Goal: Task Accomplishment & Management: Use online tool/utility

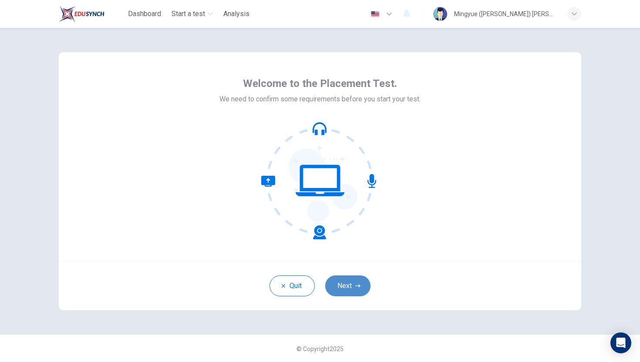
click at [352, 296] on button "Next" at bounding box center [347, 286] width 45 height 21
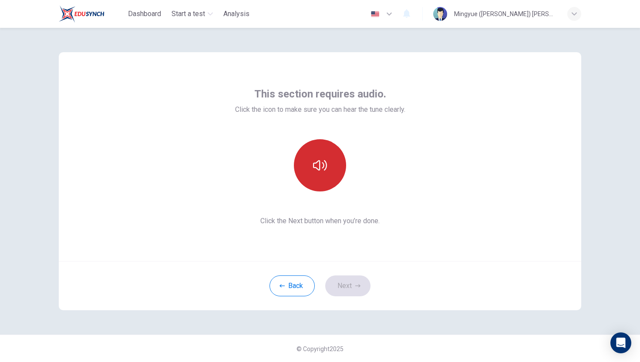
click at [324, 149] on button "button" at bounding box center [320, 165] width 52 height 52
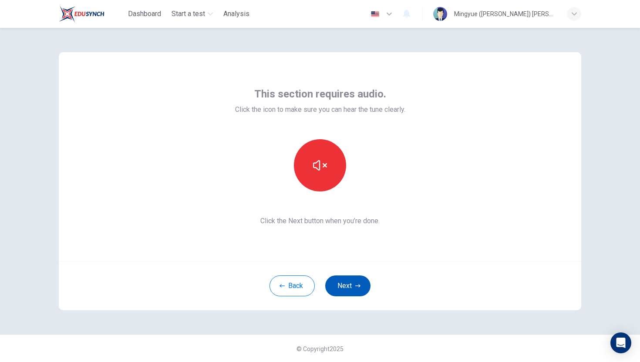
click at [358, 287] on icon "button" at bounding box center [357, 286] width 5 height 5
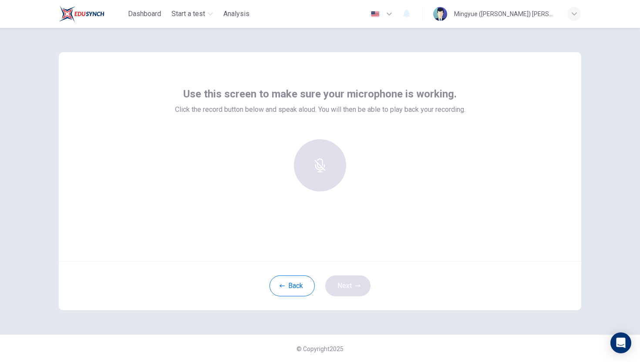
scroll to position [0, 0]
click at [311, 161] on div "Record" at bounding box center [320, 165] width 52 height 52
click at [319, 164] on icon "button" at bounding box center [320, 159] width 14 height 14
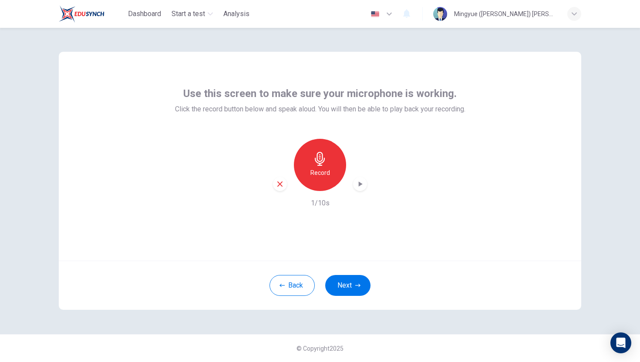
click at [361, 181] on icon "button" at bounding box center [360, 184] width 9 height 9
click at [280, 284] on icon "button" at bounding box center [282, 285] width 5 height 3
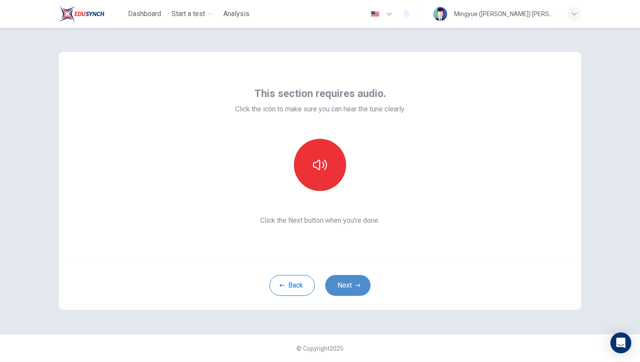
click at [350, 283] on button "Next" at bounding box center [347, 285] width 45 height 21
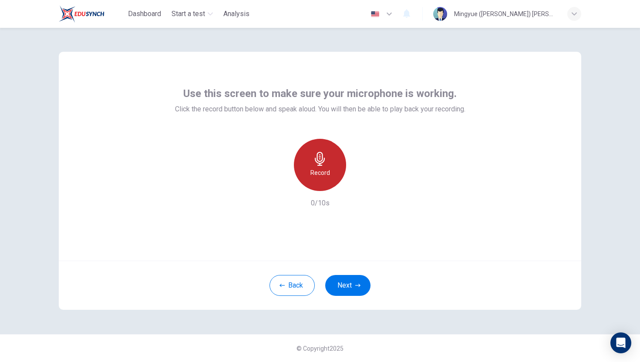
click at [323, 157] on icon "button" at bounding box center [320, 159] width 14 height 14
click at [307, 138] on div "Use this screen to make sure your microphone is working. Click the record butto…" at bounding box center [320, 148] width 290 height 122
click at [315, 148] on div "Stop" at bounding box center [320, 165] width 52 height 52
click at [358, 186] on icon "button" at bounding box center [360, 184] width 9 height 9
click at [280, 183] on icon "button" at bounding box center [279, 184] width 5 height 5
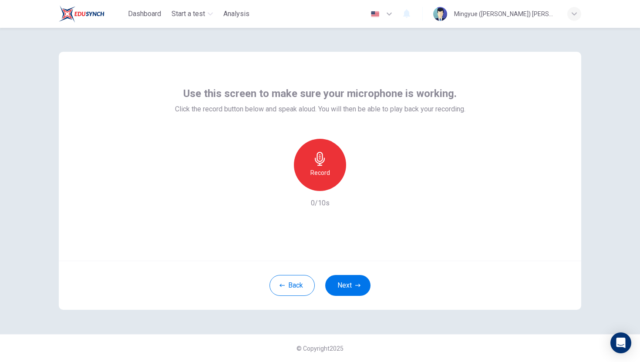
click at [318, 171] on h6 "Record" at bounding box center [321, 173] width 20 height 10
click at [349, 294] on button "Next" at bounding box center [347, 285] width 45 height 21
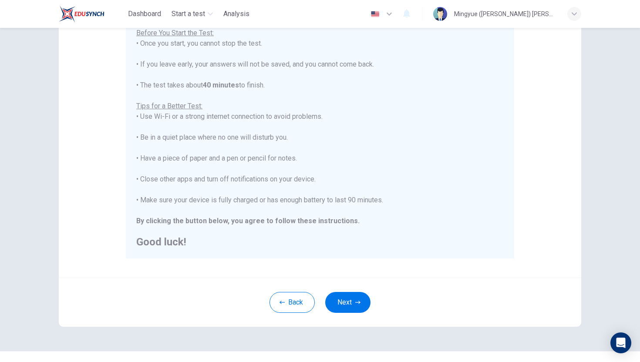
scroll to position [101, 0]
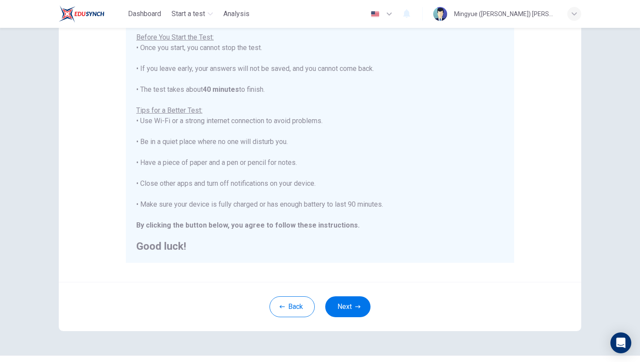
click at [353, 295] on div "Back Next" at bounding box center [320, 306] width 523 height 49
click at [348, 305] on button "Next" at bounding box center [347, 307] width 45 height 21
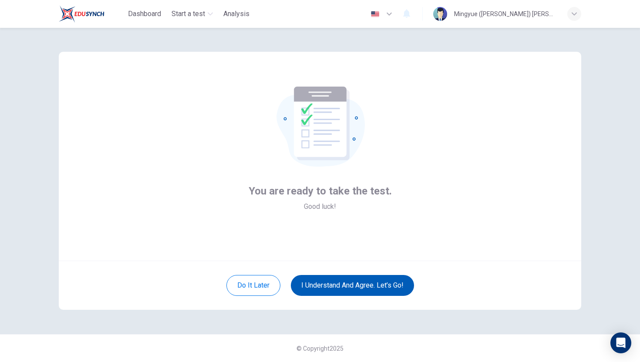
scroll to position [0, 0]
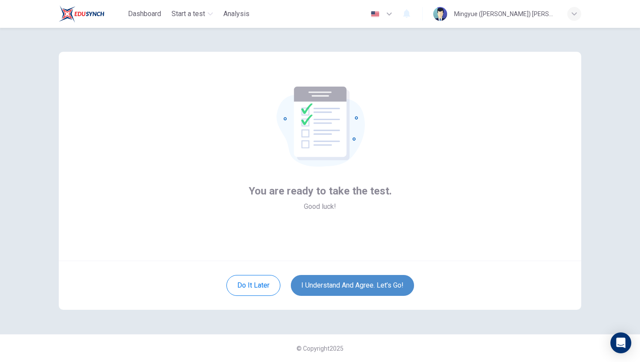
click at [345, 290] on button "I understand and agree. Let’s go!" at bounding box center [352, 285] width 123 height 21
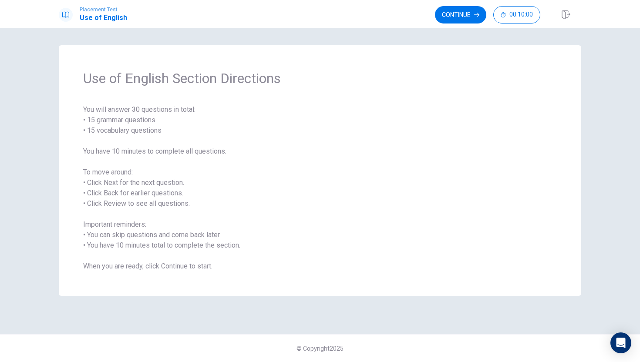
click at [181, 265] on span "You will answer 30 questions in total: • 15 grammar questions • 15 vocabulary q…" at bounding box center [320, 188] width 474 height 167
click at [454, 240] on span "You will answer 30 questions in total: • 15 grammar questions • 15 vocabulary q…" at bounding box center [320, 188] width 474 height 167
drag, startPoint x: 481, startPoint y: 239, endPoint x: 456, endPoint y: 261, distance: 33.6
click at [468, 250] on span "You will answer 30 questions in total: • 15 grammar questions • 15 vocabulary q…" at bounding box center [320, 188] width 474 height 167
click at [495, 170] on span "You will answer 30 questions in total: • 15 grammar questions • 15 vocabulary q…" at bounding box center [320, 188] width 474 height 167
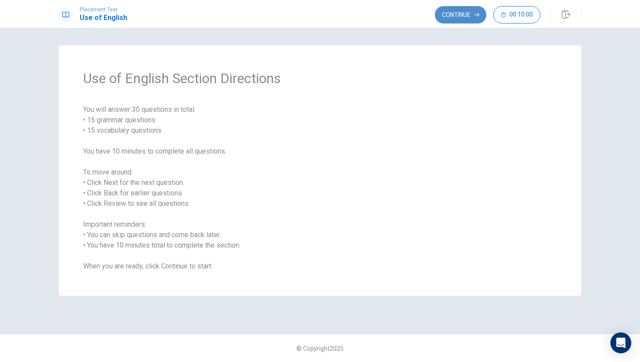
click at [467, 8] on button "Continue" at bounding box center [460, 14] width 51 height 17
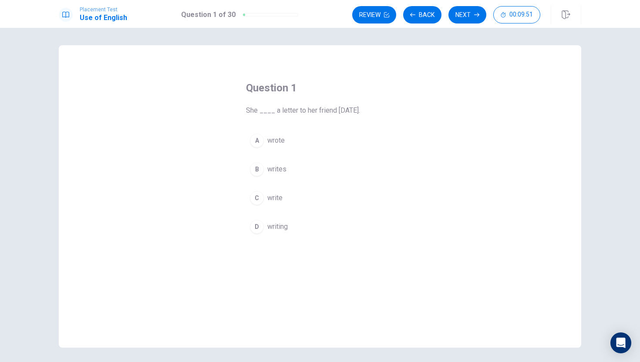
click at [260, 141] on div "A" at bounding box center [257, 141] width 14 height 14
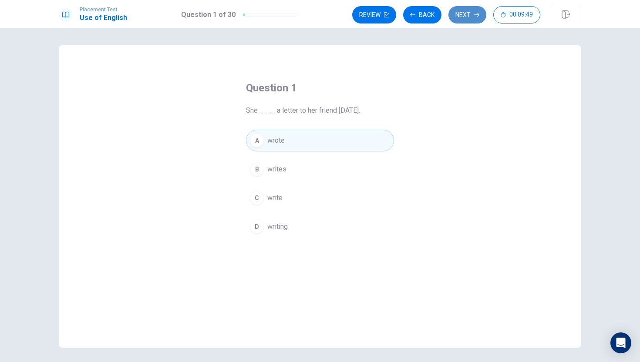
click at [462, 13] on button "Next" at bounding box center [468, 14] width 38 height 17
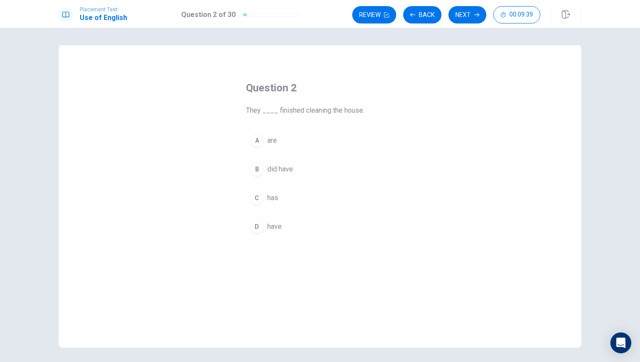
click at [259, 197] on div "C" at bounding box center [257, 198] width 14 height 14
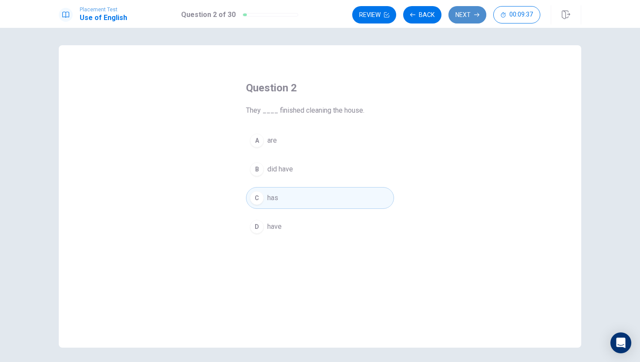
click at [465, 18] on button "Next" at bounding box center [468, 14] width 38 height 17
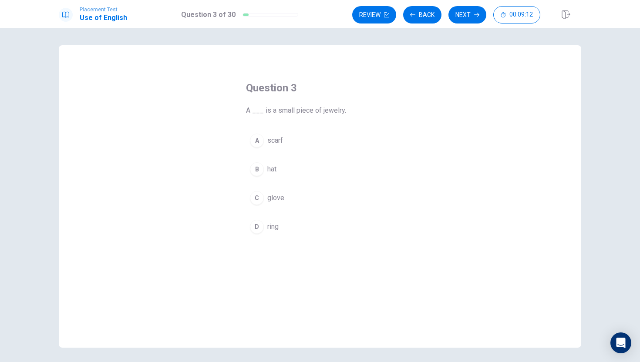
click at [257, 147] on div "A" at bounding box center [257, 141] width 14 height 14
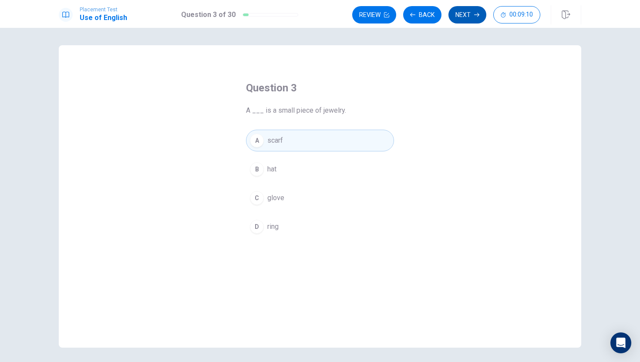
click at [469, 21] on button "Next" at bounding box center [468, 14] width 38 height 17
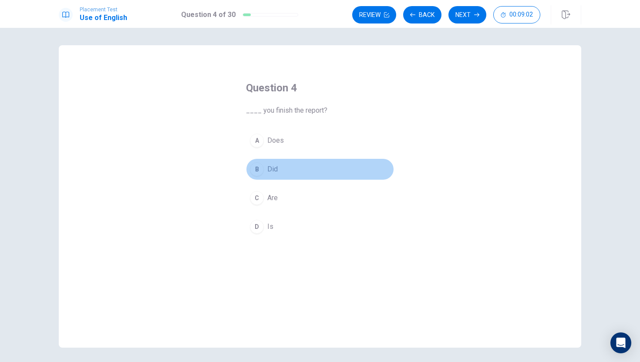
click at [253, 168] on div "B" at bounding box center [257, 169] width 14 height 14
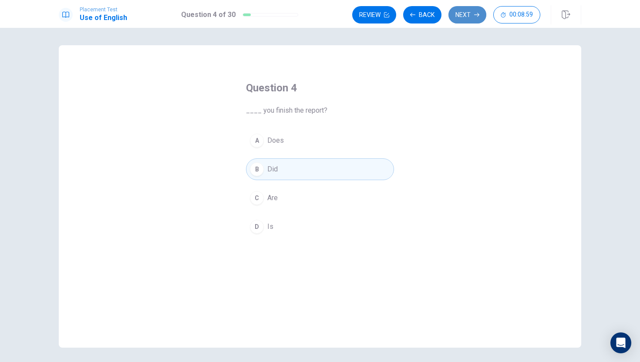
click at [466, 15] on button "Next" at bounding box center [468, 14] width 38 height 17
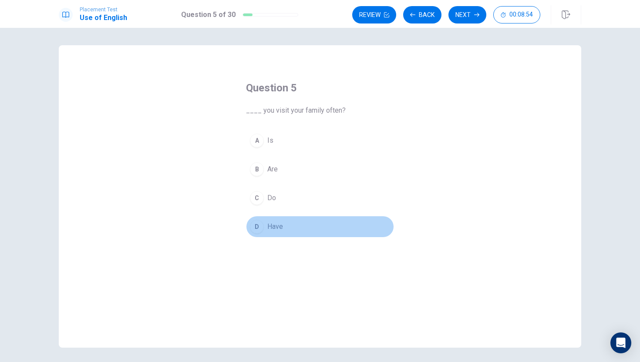
click at [266, 227] on button "D Have" at bounding box center [320, 227] width 148 height 22
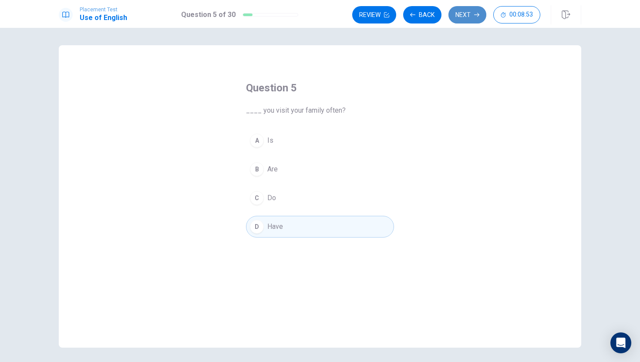
click at [457, 17] on button "Next" at bounding box center [468, 14] width 38 height 17
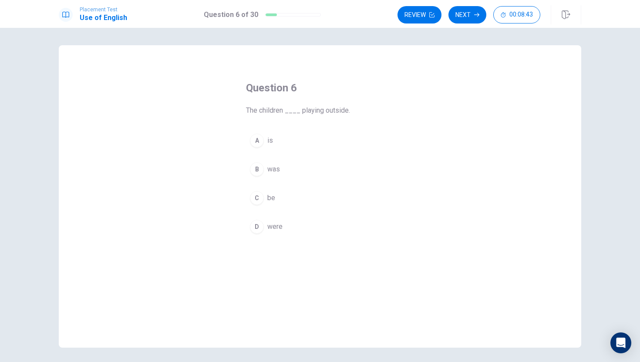
click at [260, 138] on div "A" at bounding box center [257, 141] width 14 height 14
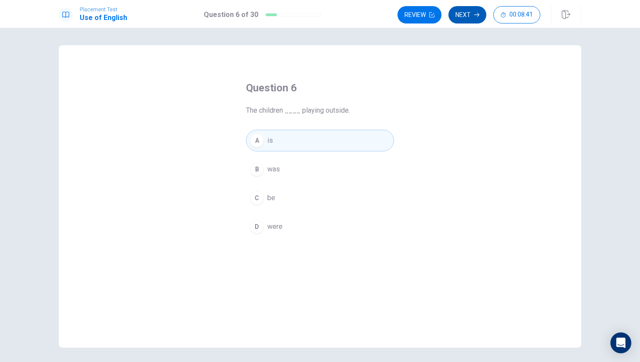
click at [468, 14] on button "Next" at bounding box center [468, 14] width 38 height 17
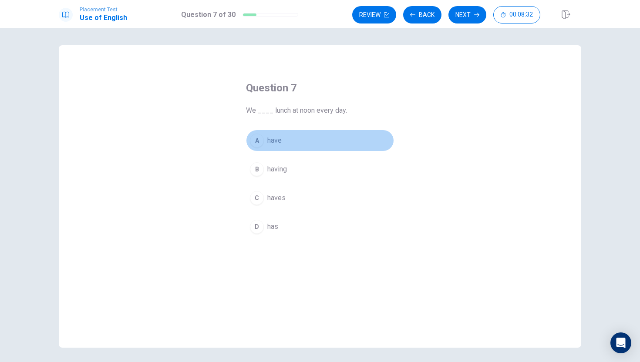
click at [260, 143] on div "A" at bounding box center [257, 141] width 14 height 14
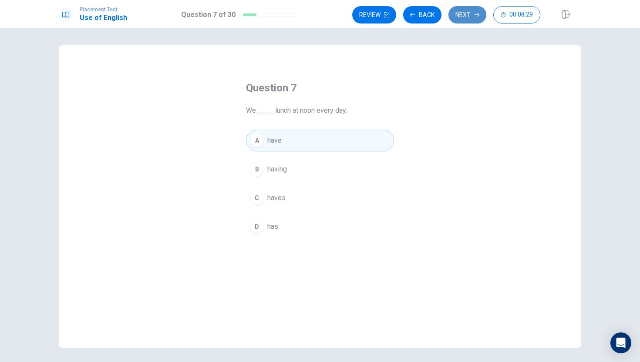
click at [468, 16] on button "Next" at bounding box center [468, 14] width 38 height 17
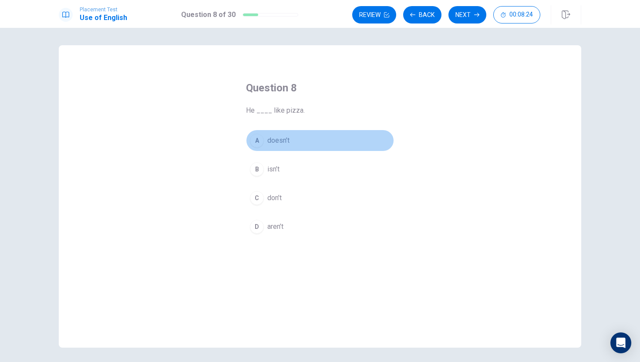
click at [260, 140] on div "A" at bounding box center [257, 141] width 14 height 14
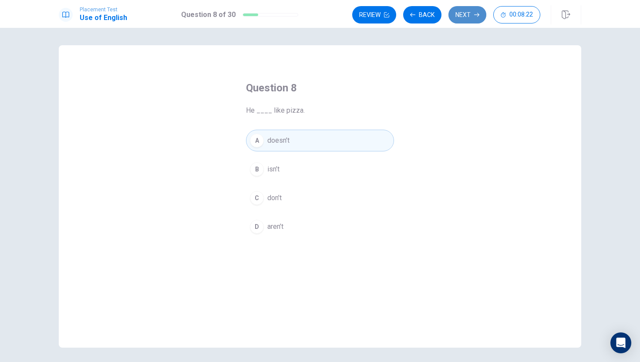
click at [465, 23] on button "Next" at bounding box center [468, 14] width 38 height 17
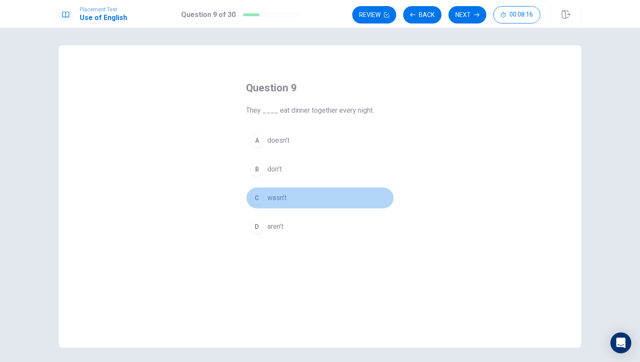
click at [257, 202] on div "C" at bounding box center [257, 198] width 14 height 14
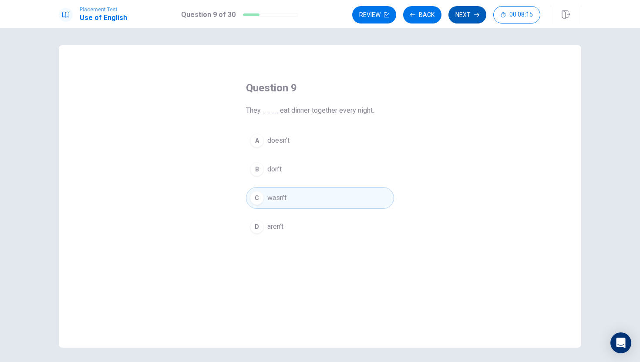
click at [470, 16] on button "Next" at bounding box center [468, 14] width 38 height 17
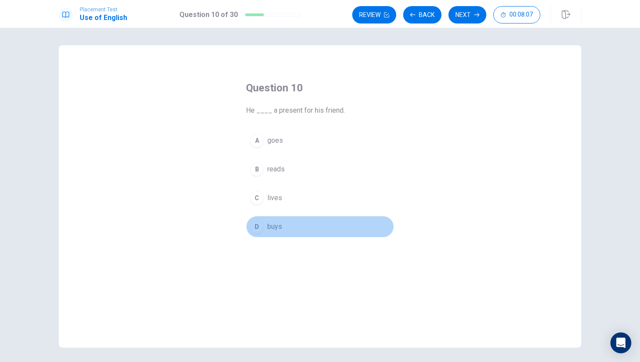
click at [259, 228] on div "D" at bounding box center [257, 227] width 14 height 14
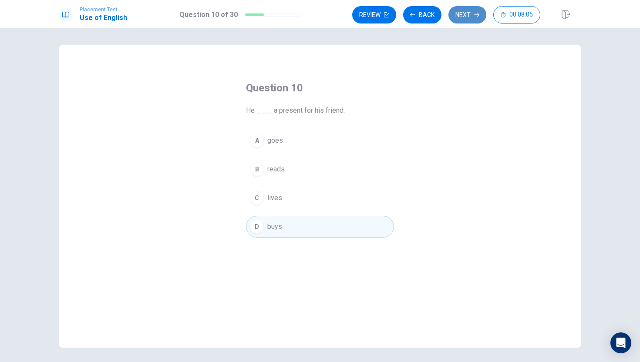
click at [472, 14] on button "Next" at bounding box center [468, 14] width 38 height 17
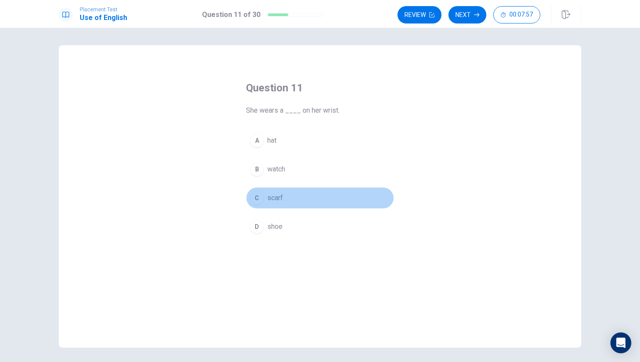
click at [262, 197] on div "C" at bounding box center [257, 198] width 14 height 14
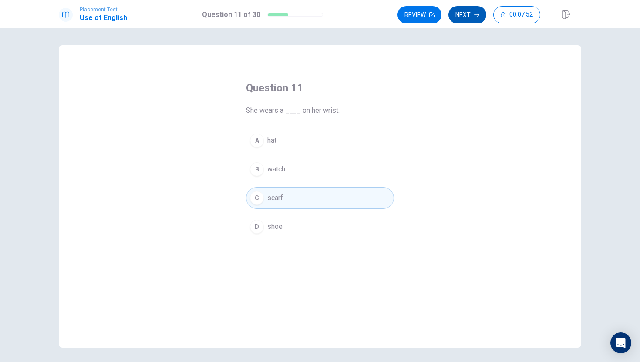
click at [469, 10] on button "Next" at bounding box center [468, 14] width 38 height 17
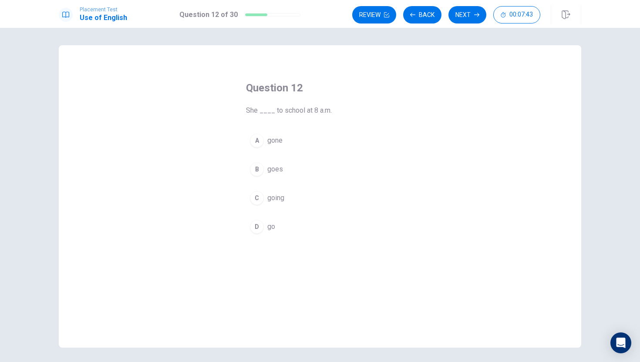
click at [257, 222] on div "D" at bounding box center [257, 227] width 14 height 14
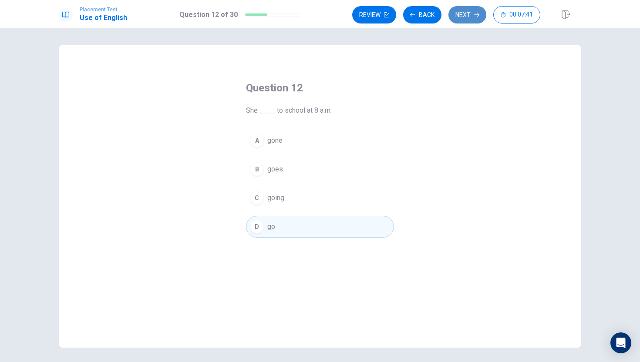
click at [458, 14] on button "Next" at bounding box center [468, 14] width 38 height 17
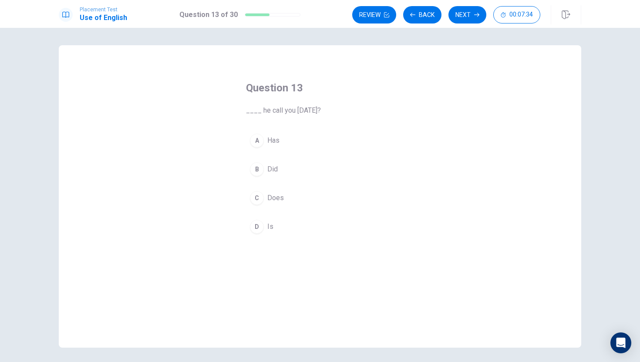
scroll to position [2, 0]
click at [259, 137] on div "A" at bounding box center [257, 139] width 14 height 14
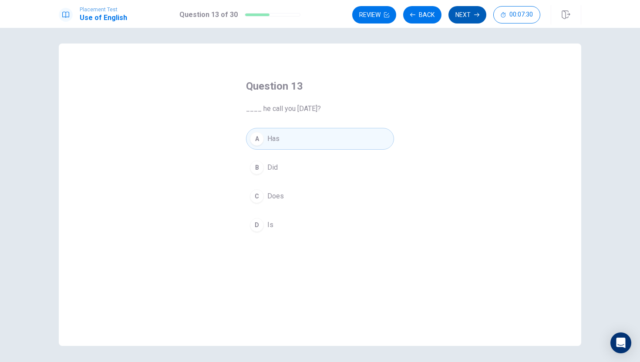
click at [475, 15] on icon "button" at bounding box center [476, 15] width 5 height 4
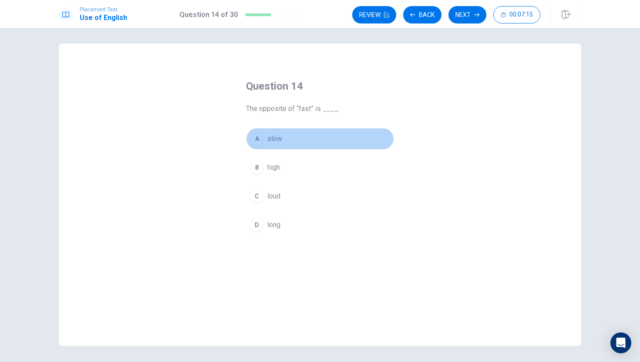
click at [256, 136] on div "A" at bounding box center [257, 139] width 14 height 14
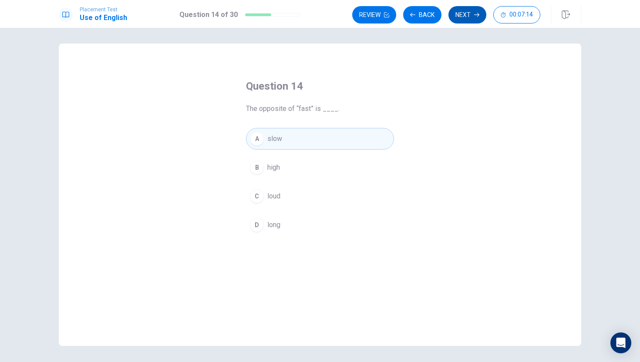
click at [468, 16] on button "Next" at bounding box center [468, 14] width 38 height 17
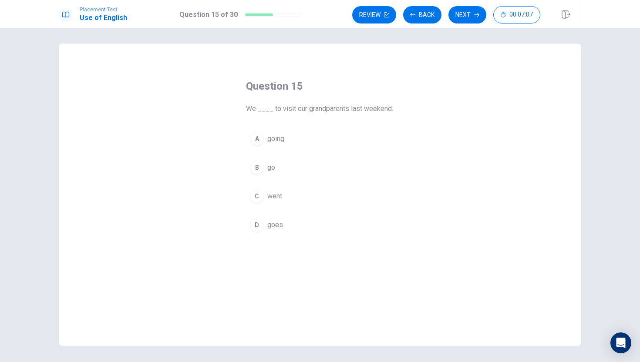
click at [255, 199] on div "C" at bounding box center [257, 196] width 14 height 14
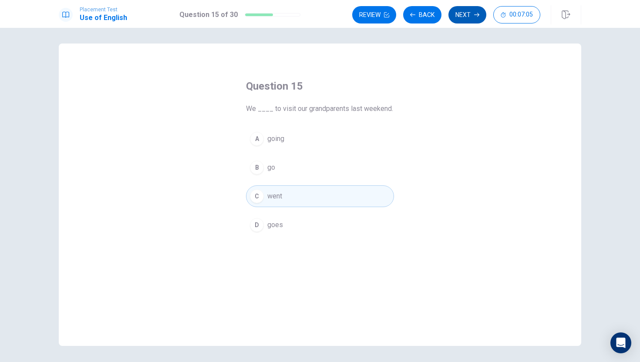
click at [475, 13] on icon "button" at bounding box center [476, 14] width 5 height 5
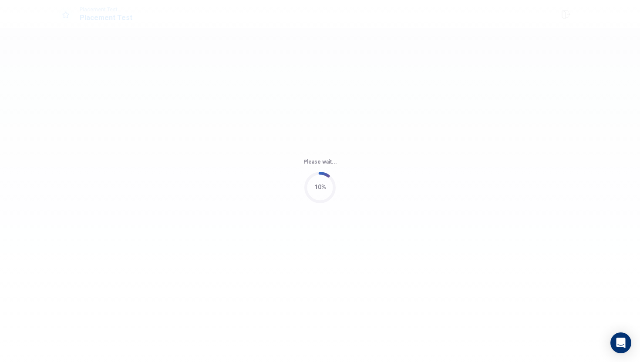
scroll to position [0, 0]
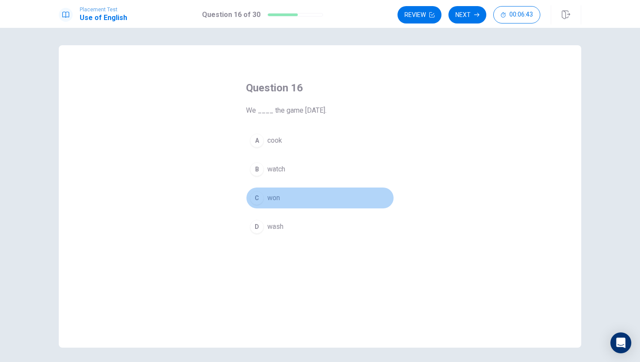
click at [250, 198] on div "C" at bounding box center [257, 198] width 14 height 14
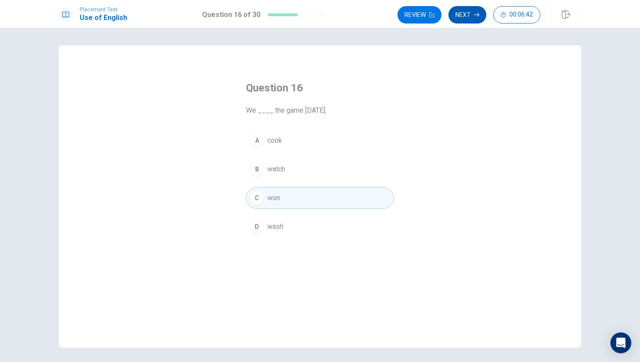
click at [480, 16] on button "Next" at bounding box center [468, 14] width 38 height 17
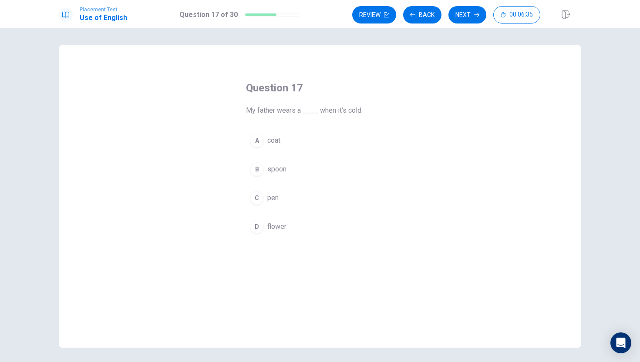
click at [365, 143] on button "A coat" at bounding box center [320, 141] width 148 height 22
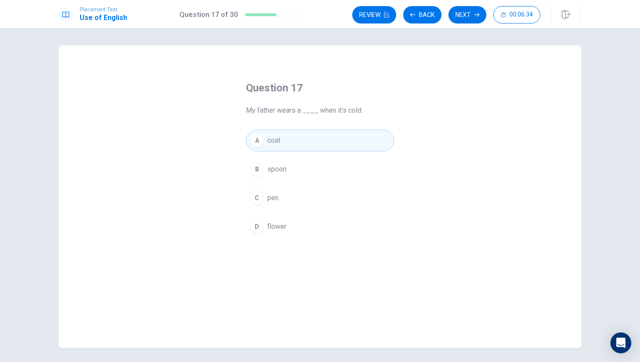
click at [351, 164] on button "B spoon" at bounding box center [320, 170] width 148 height 22
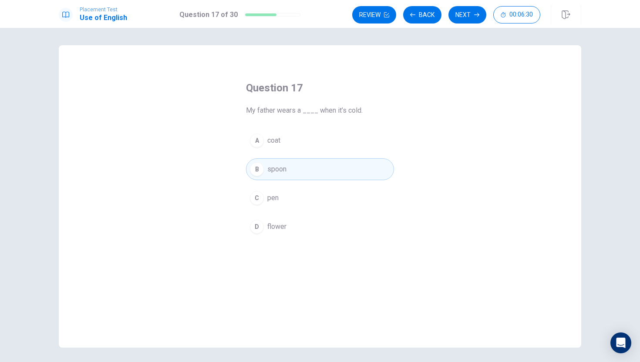
click at [321, 142] on button "A coat" at bounding box center [320, 141] width 148 height 22
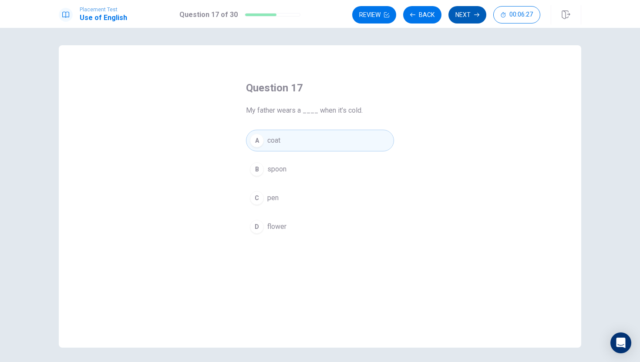
click at [477, 14] on icon "button" at bounding box center [476, 14] width 5 height 5
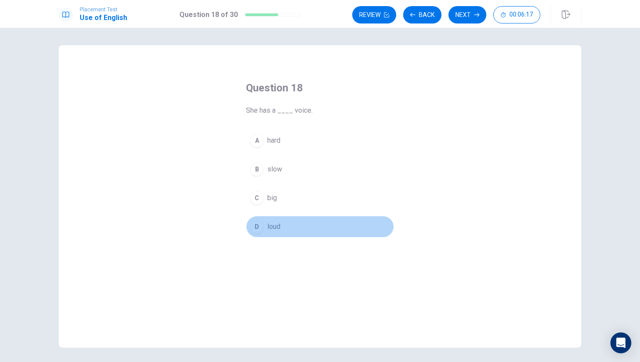
click at [257, 222] on div "D" at bounding box center [257, 227] width 14 height 14
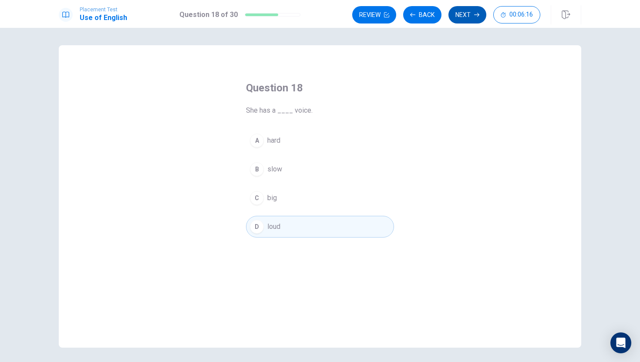
click at [455, 18] on button "Next" at bounding box center [468, 14] width 38 height 17
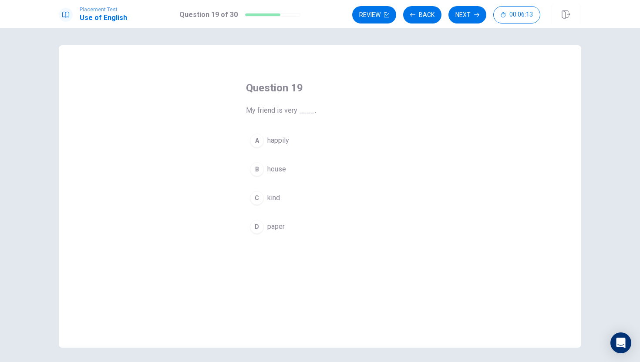
click at [258, 198] on div "C" at bounding box center [257, 198] width 14 height 14
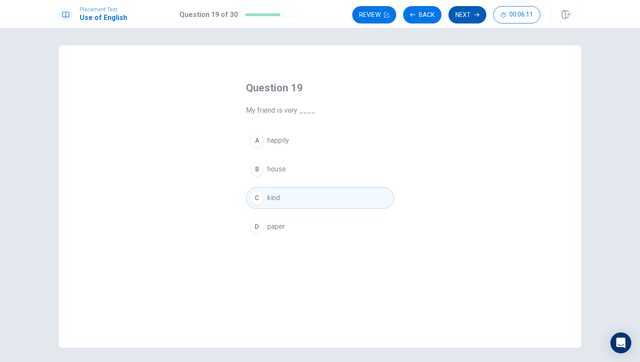
click at [466, 14] on button "Next" at bounding box center [468, 14] width 38 height 17
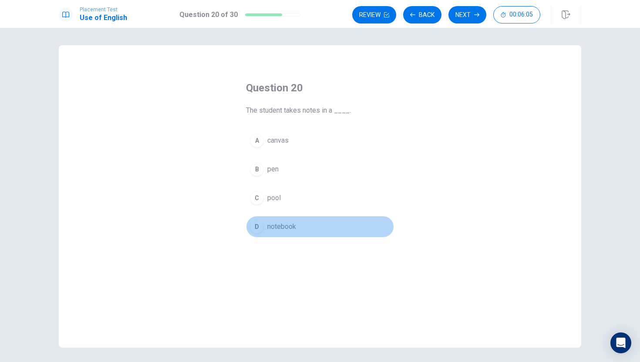
click at [259, 230] on div "D" at bounding box center [257, 227] width 14 height 14
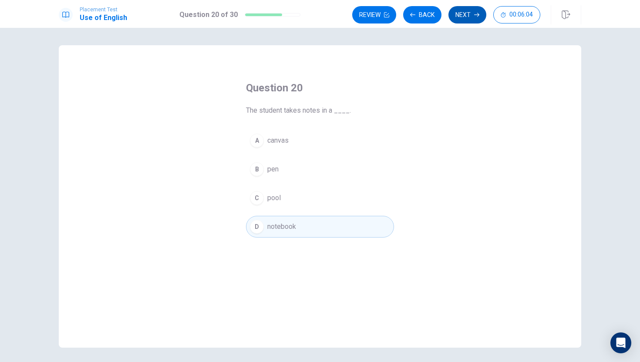
click at [470, 9] on button "Next" at bounding box center [468, 14] width 38 height 17
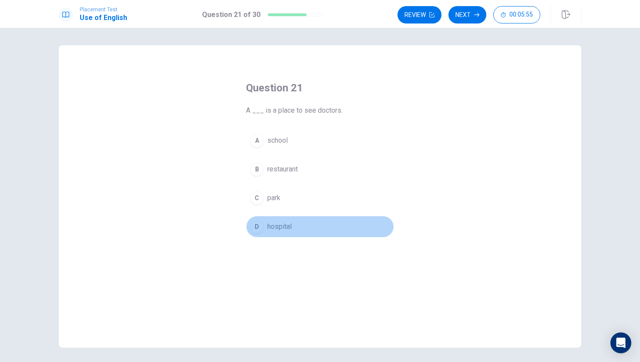
click at [257, 226] on div "D" at bounding box center [257, 227] width 14 height 14
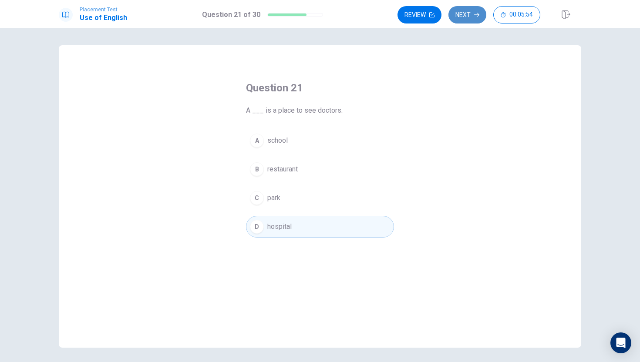
click at [473, 9] on button "Next" at bounding box center [468, 14] width 38 height 17
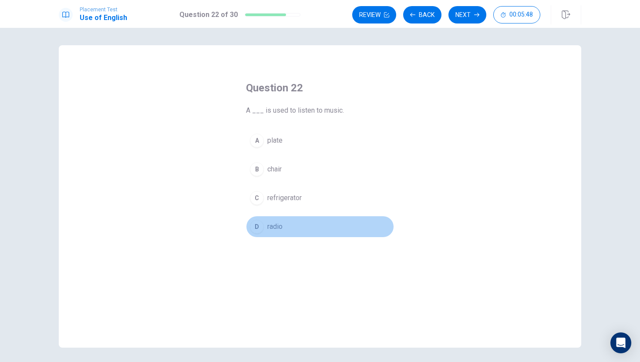
click at [270, 232] on span "radio" at bounding box center [274, 227] width 15 height 10
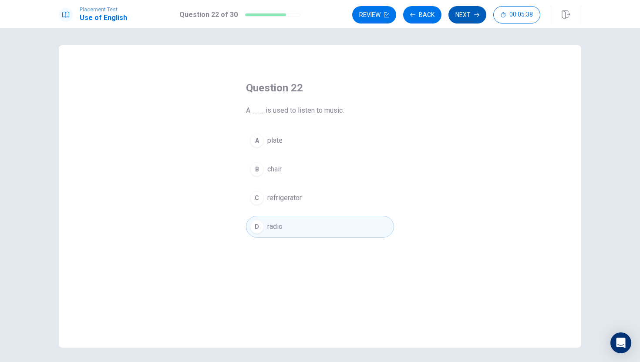
click at [462, 15] on button "Next" at bounding box center [468, 14] width 38 height 17
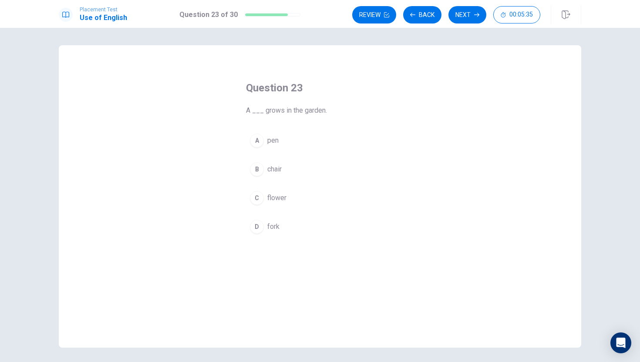
click at [256, 203] on div "C" at bounding box center [257, 198] width 14 height 14
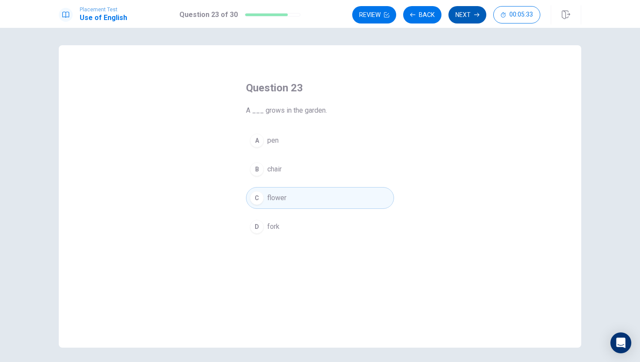
click at [468, 9] on button "Next" at bounding box center [468, 14] width 38 height 17
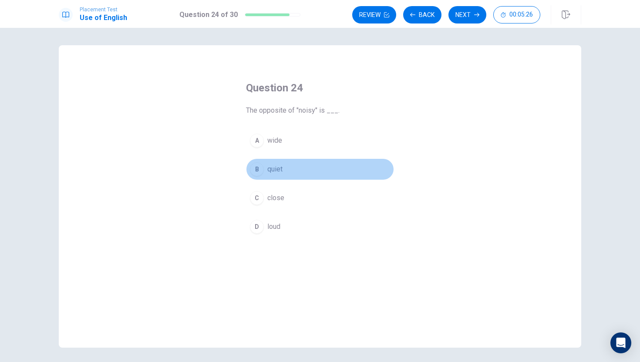
click at [253, 166] on div "B" at bounding box center [257, 169] width 14 height 14
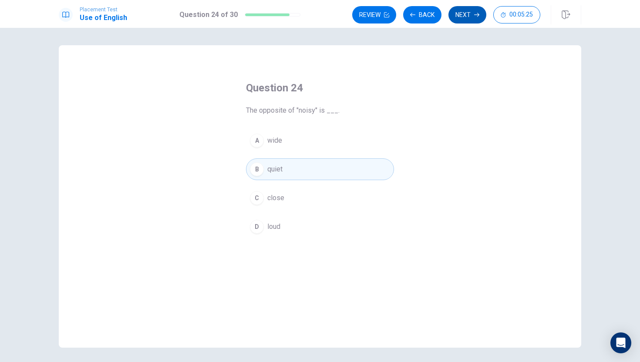
click at [455, 15] on button "Next" at bounding box center [468, 14] width 38 height 17
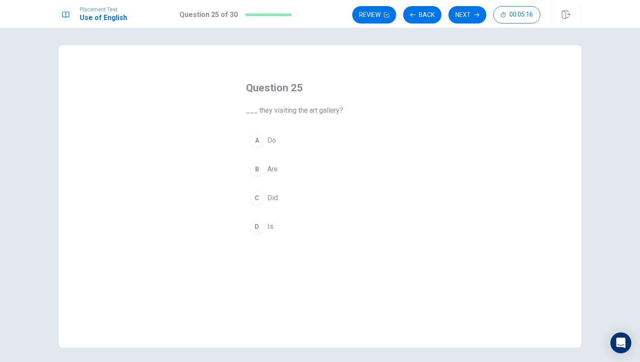
click at [259, 141] on div "A" at bounding box center [257, 141] width 14 height 14
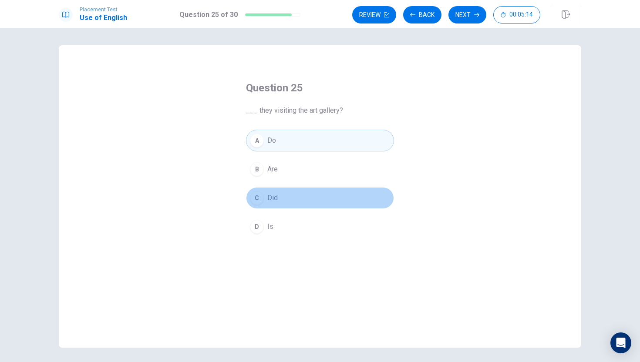
click at [257, 194] on div "C" at bounding box center [257, 198] width 14 height 14
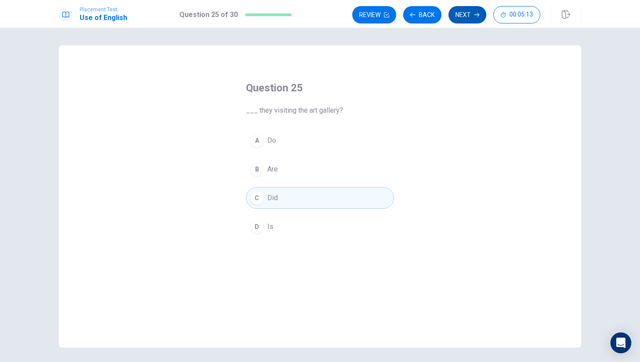
click at [473, 13] on button "Next" at bounding box center [468, 14] width 38 height 17
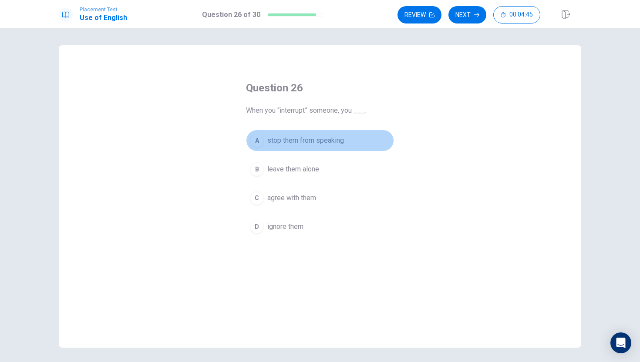
click at [259, 142] on div "A" at bounding box center [257, 141] width 14 height 14
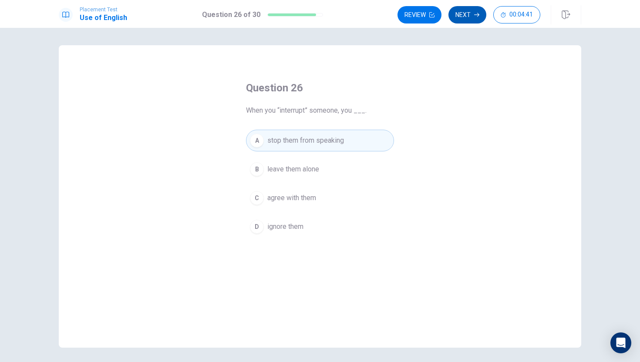
click at [472, 11] on button "Next" at bounding box center [468, 14] width 38 height 17
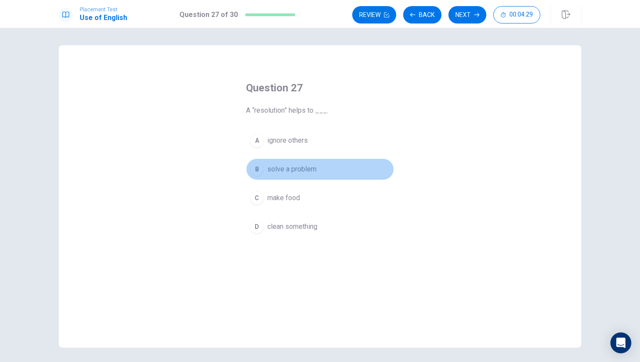
click at [251, 167] on div "B" at bounding box center [257, 169] width 14 height 14
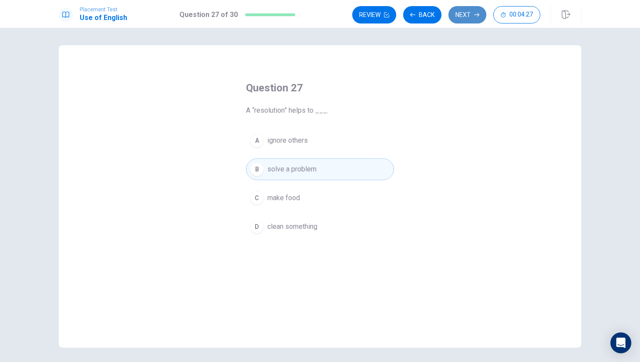
click at [466, 20] on button "Next" at bounding box center [468, 14] width 38 height 17
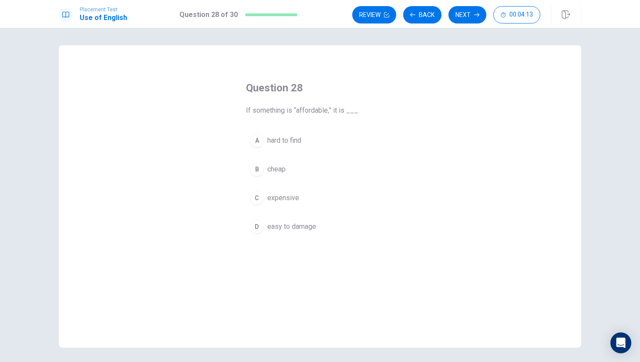
click at [259, 138] on div "A" at bounding box center [257, 141] width 14 height 14
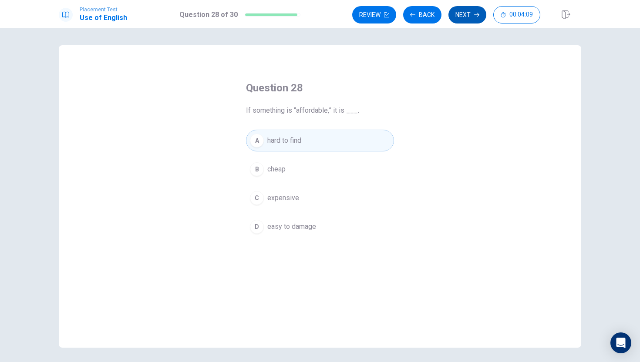
click at [460, 19] on button "Next" at bounding box center [468, 14] width 38 height 17
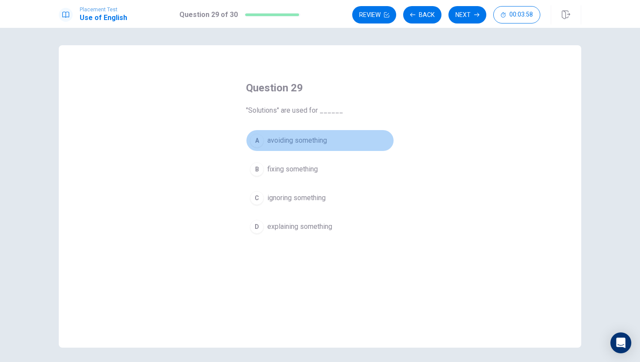
click at [301, 138] on span "avoiding something" at bounding box center [297, 140] width 60 height 10
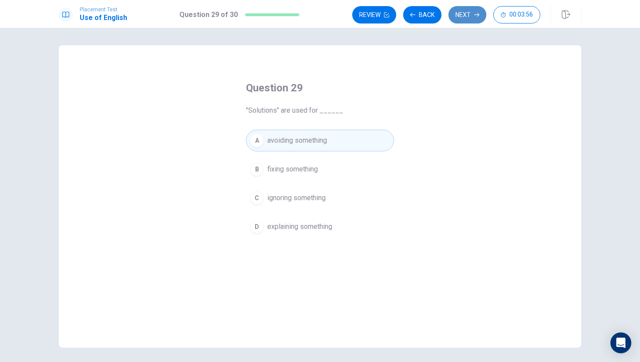
click at [473, 11] on button "Next" at bounding box center [468, 14] width 38 height 17
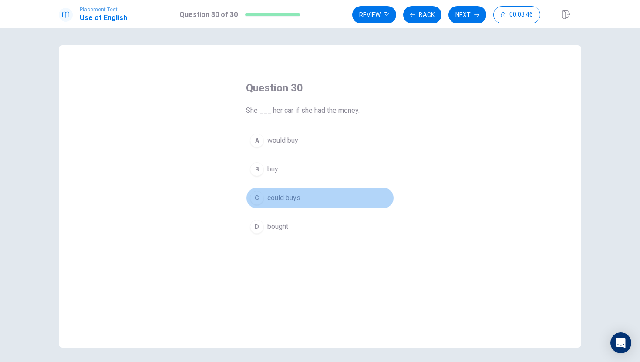
click at [259, 197] on div "C" at bounding box center [257, 198] width 14 height 14
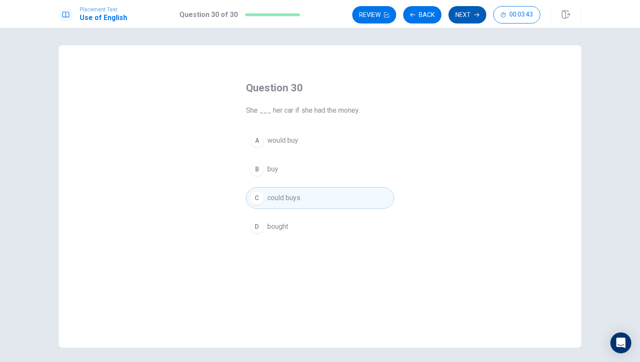
click at [463, 12] on button "Next" at bounding box center [468, 14] width 38 height 17
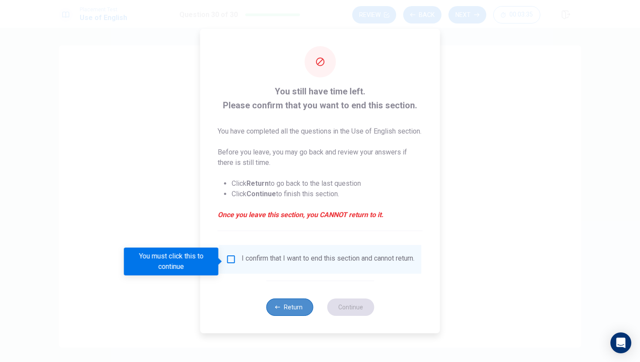
click at [275, 316] on button "Return" at bounding box center [289, 307] width 47 height 17
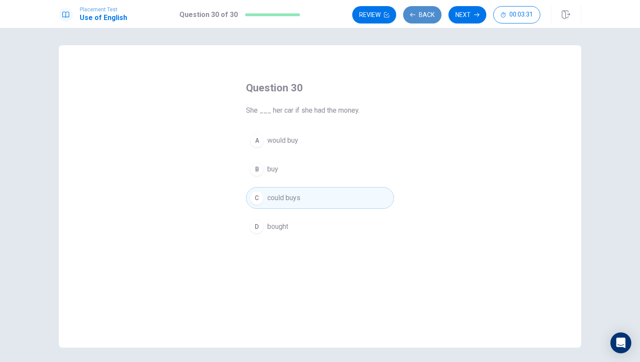
click at [415, 11] on button "Back" at bounding box center [422, 14] width 38 height 17
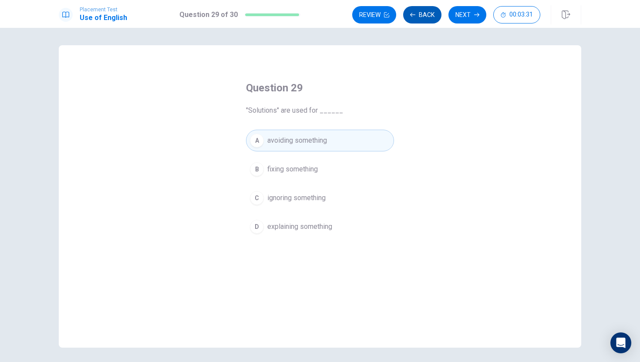
click at [415, 11] on button "Back" at bounding box center [422, 14] width 38 height 17
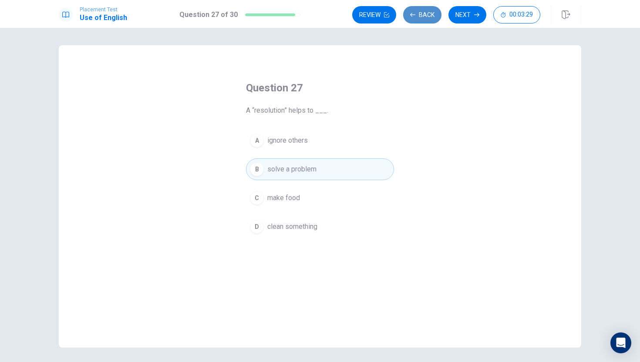
click at [415, 10] on button "Back" at bounding box center [422, 14] width 38 height 17
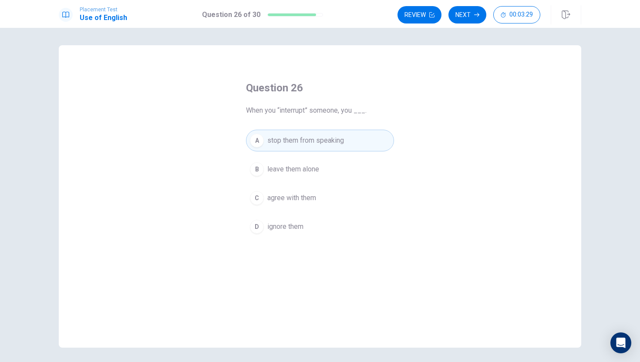
click at [415, 10] on button "Review" at bounding box center [420, 14] width 44 height 17
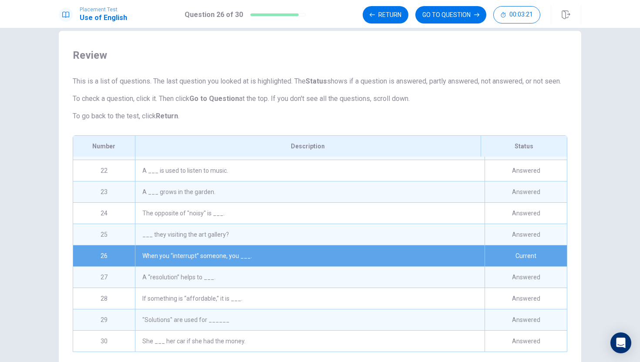
scroll to position [78, 0]
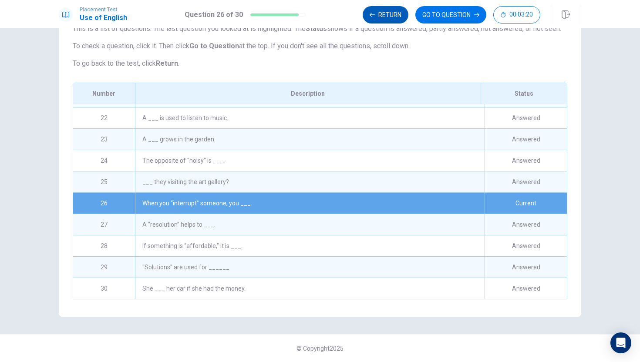
click at [380, 18] on button "Return" at bounding box center [386, 14] width 46 height 17
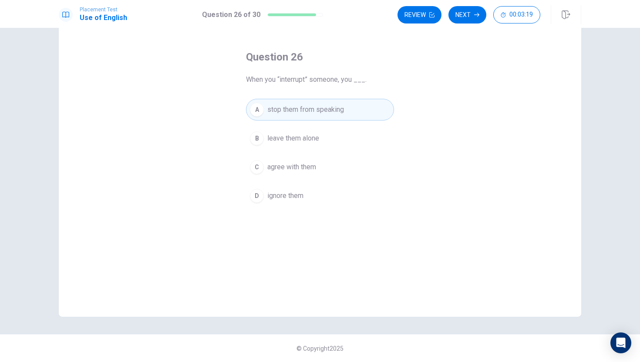
scroll to position [31, 0]
click at [464, 6] on button "Next" at bounding box center [468, 14] width 38 height 17
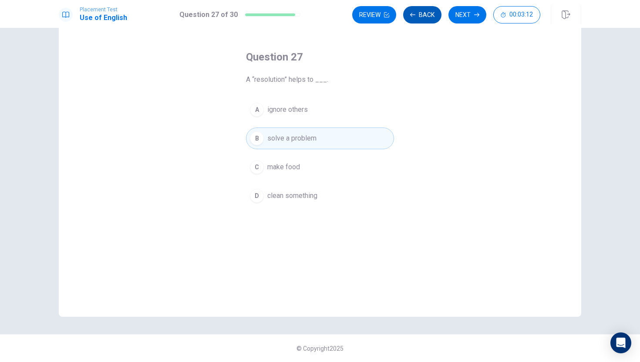
click at [435, 20] on button "Back" at bounding box center [422, 14] width 38 height 17
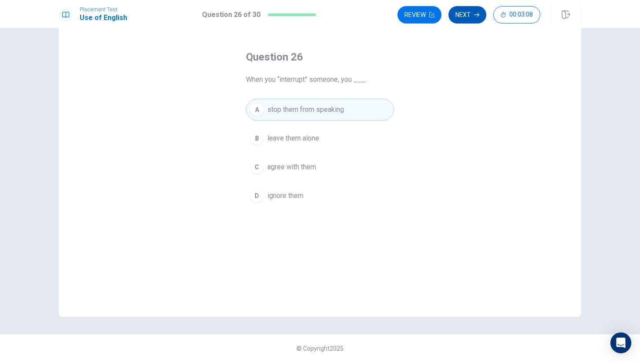
click at [458, 13] on button "Next" at bounding box center [468, 14] width 38 height 17
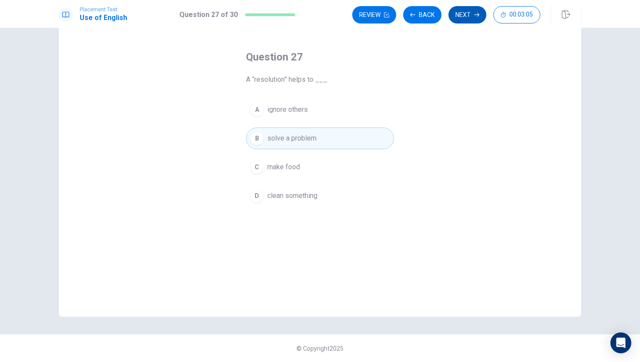
click at [461, 14] on button "Next" at bounding box center [468, 14] width 38 height 17
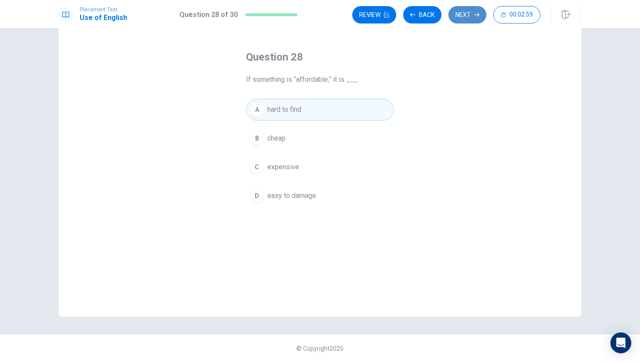
click at [469, 20] on button "Next" at bounding box center [468, 14] width 38 height 17
click at [467, 19] on button "Next" at bounding box center [468, 14] width 38 height 17
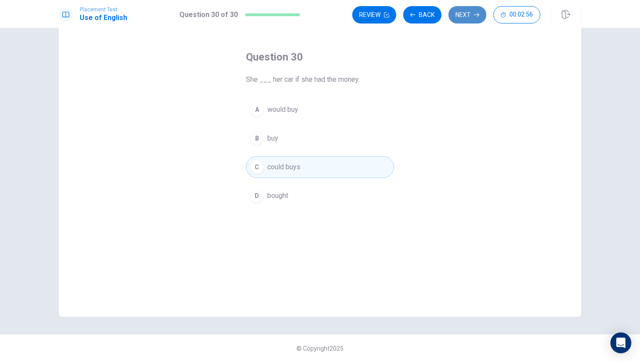
click at [459, 17] on button "Next" at bounding box center [468, 14] width 38 height 17
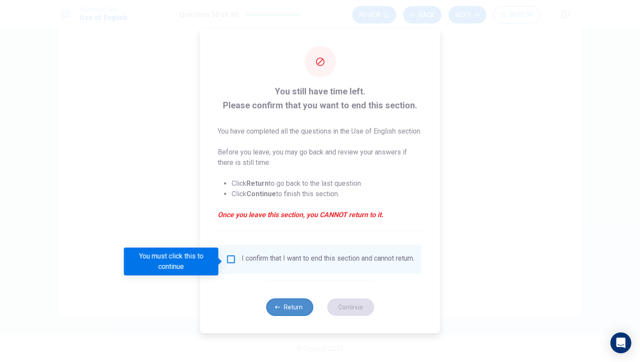
click at [304, 312] on button "Return" at bounding box center [289, 307] width 47 height 17
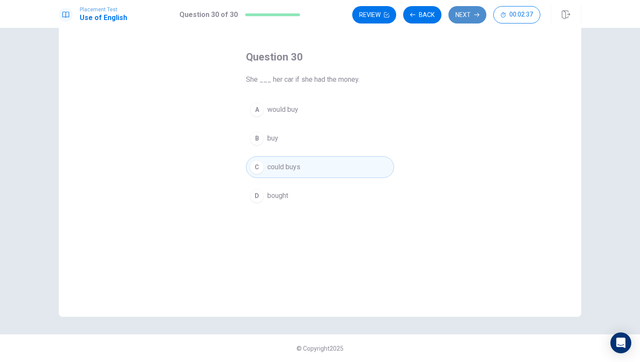
click at [465, 21] on button "Next" at bounding box center [468, 14] width 38 height 17
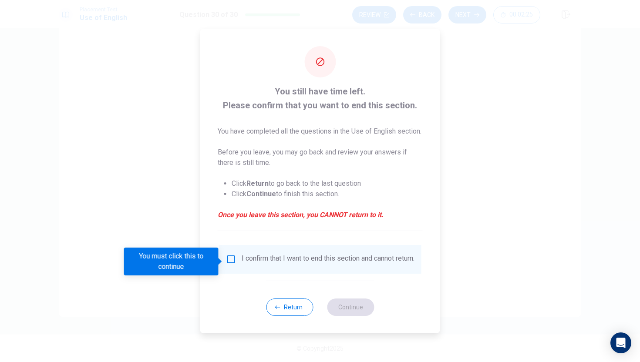
click at [322, 274] on div "I confirm that I want to end this section and cannot return." at bounding box center [320, 259] width 203 height 29
click at [240, 265] on div "I confirm that I want to end this section and cannot return." at bounding box center [320, 259] width 189 height 10
click at [360, 306] on div "Return Continue" at bounding box center [320, 307] width 108 height 53
click at [228, 261] on input "You must click this to continue" at bounding box center [231, 259] width 10 height 10
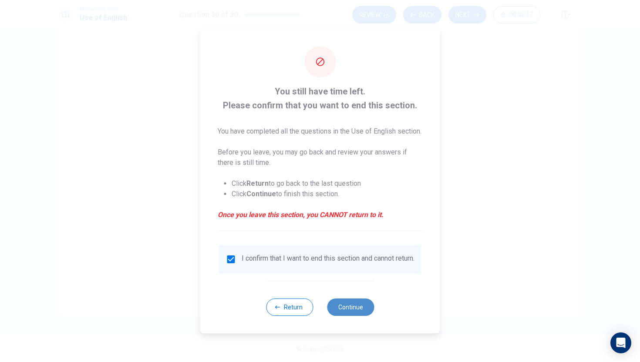
click at [348, 316] on button "Continue" at bounding box center [350, 307] width 47 height 17
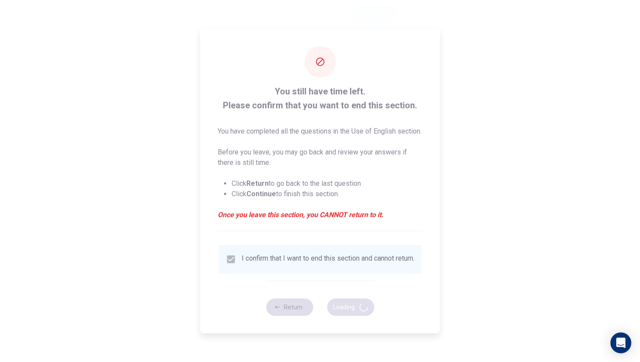
scroll to position [0, 0]
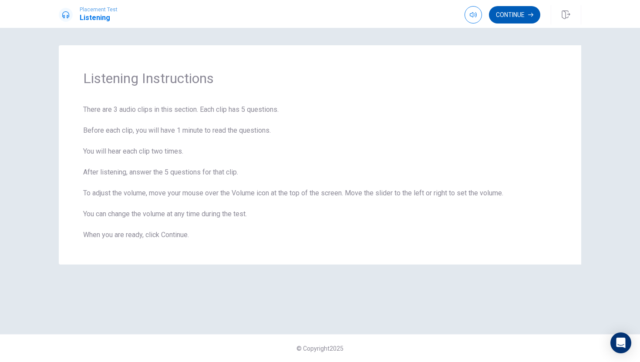
click at [519, 20] on button "Continue" at bounding box center [514, 14] width 51 height 17
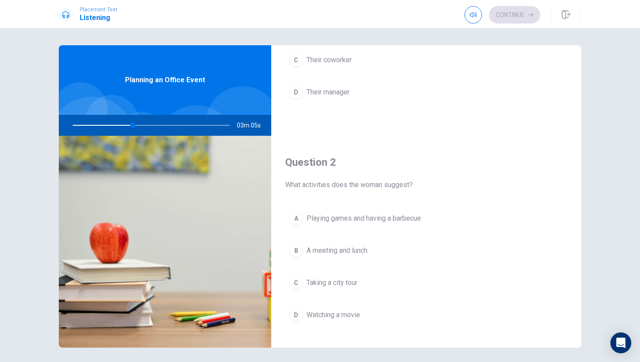
scroll to position [132, 0]
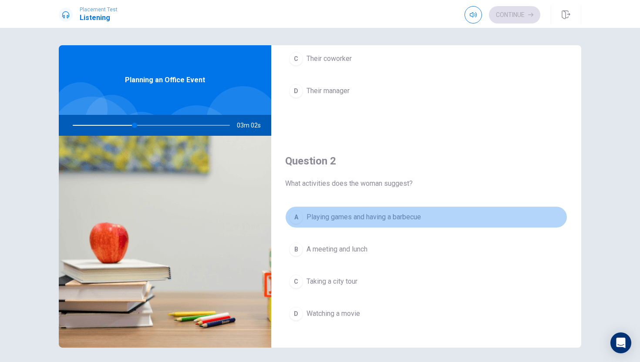
click at [293, 218] on div "A" at bounding box center [296, 217] width 14 height 14
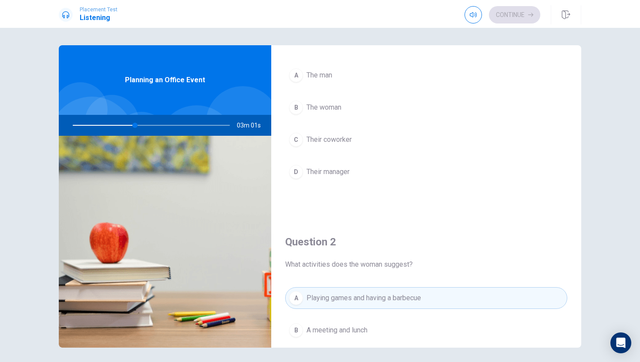
scroll to position [0, 0]
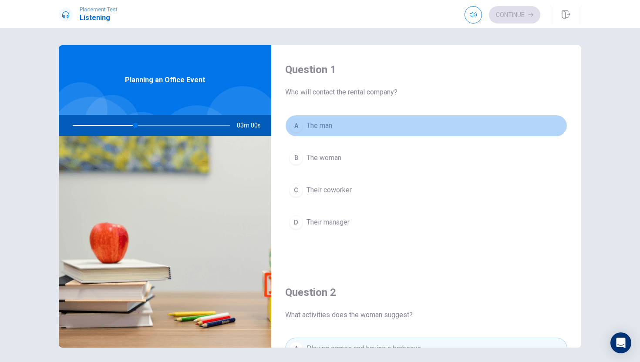
click at [297, 130] on div "A" at bounding box center [296, 126] width 14 height 14
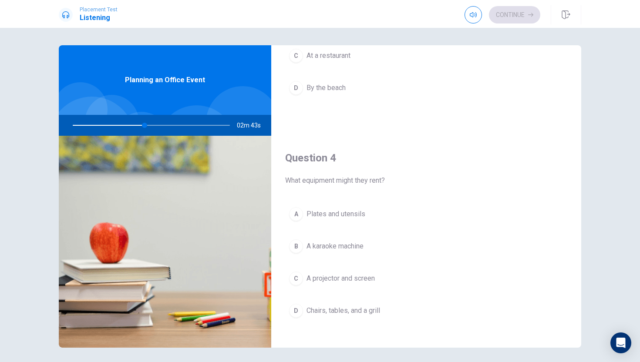
scroll to position [587, 0]
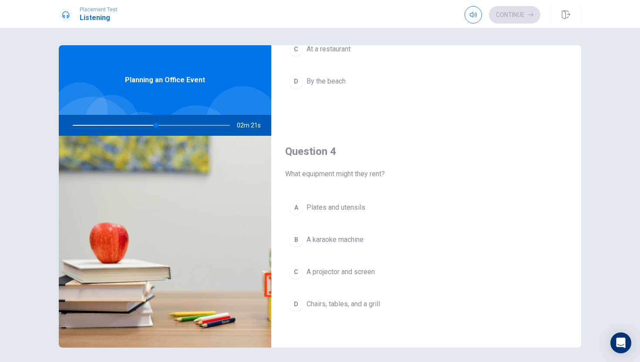
click at [298, 306] on div "D" at bounding box center [296, 304] width 14 height 14
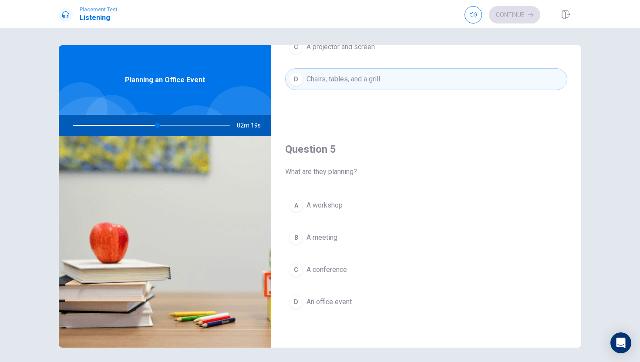
scroll to position [5, 0]
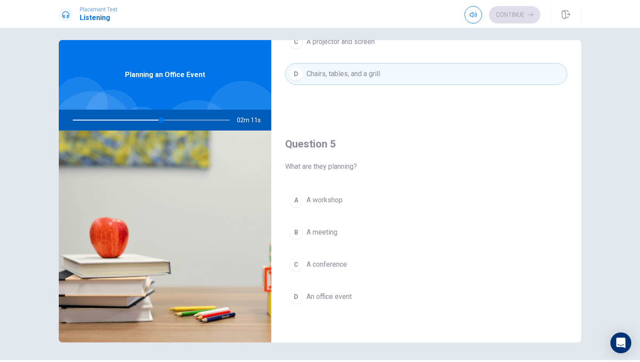
drag, startPoint x: 160, startPoint y: 123, endPoint x: 246, endPoint y: 152, distance: 90.1
click at [246, 152] on div "Planning an Office Event 02m 11s" at bounding box center [165, 191] width 213 height 303
click at [247, 152] on img at bounding box center [165, 237] width 213 height 212
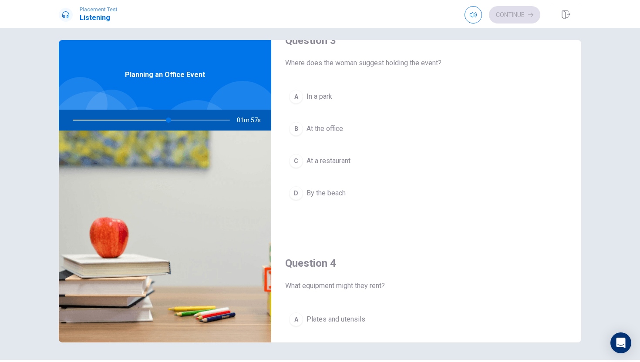
scroll to position [470, 0]
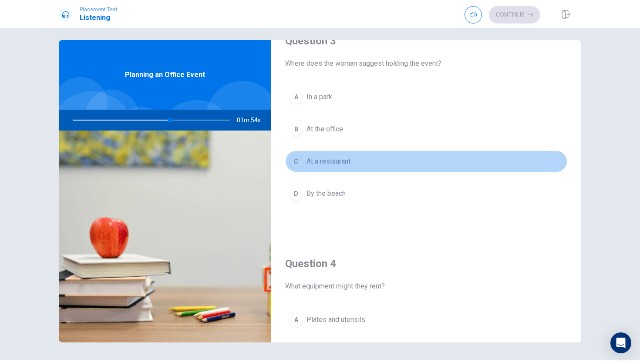
click at [328, 165] on span "At a restaurant" at bounding box center [329, 161] width 44 height 10
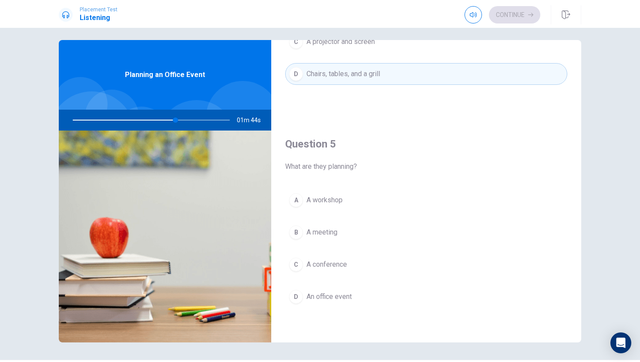
scroll to position [812, 0]
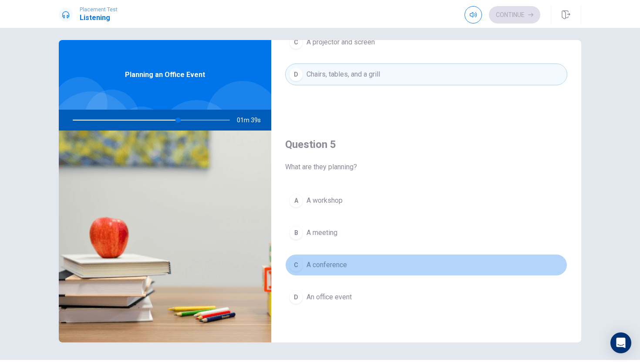
click at [315, 263] on span "A conference" at bounding box center [327, 265] width 41 height 10
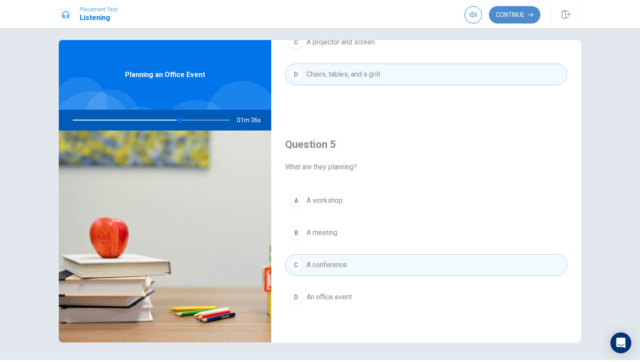
click at [529, 20] on button "Continue" at bounding box center [514, 14] width 51 height 17
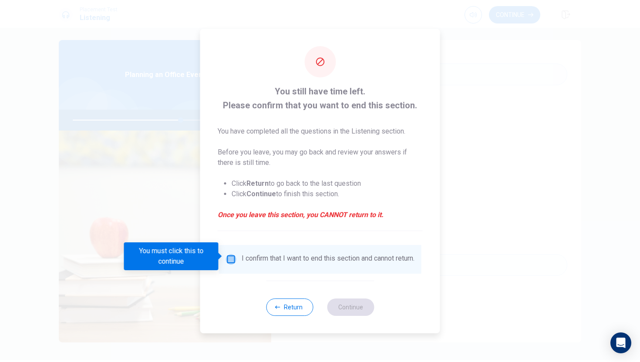
click at [230, 257] on input "You must click this to continue" at bounding box center [231, 259] width 10 height 10
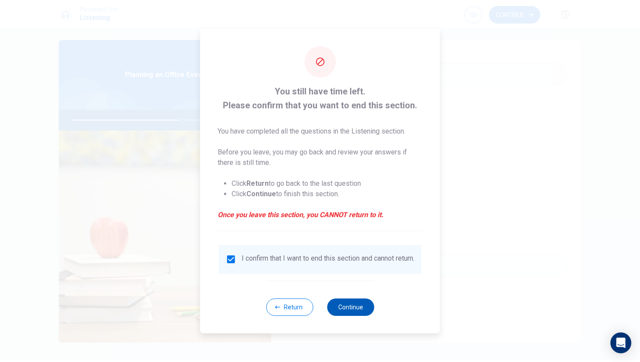
click at [348, 304] on button "Continue" at bounding box center [350, 307] width 47 height 17
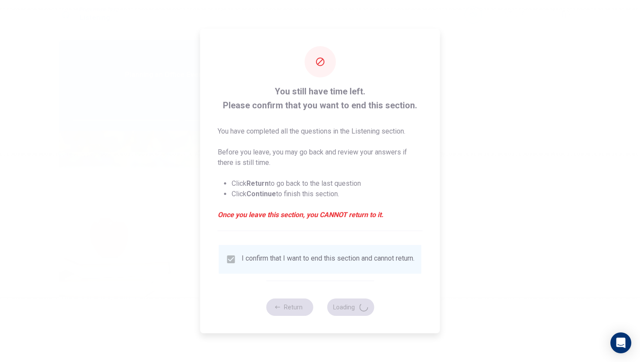
type input "70"
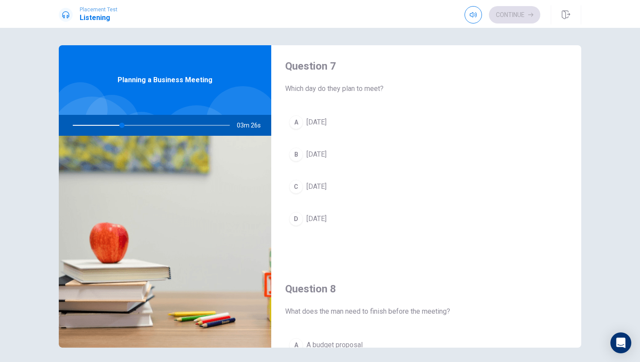
scroll to position [229, 0]
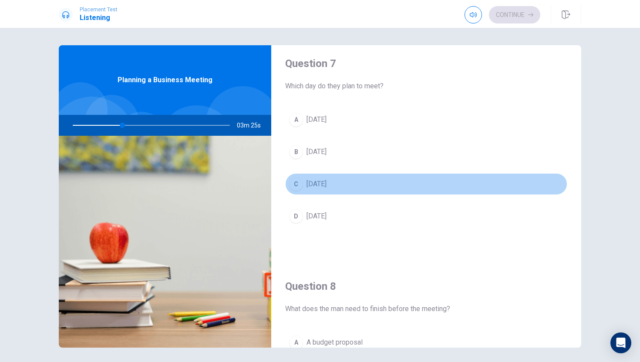
click at [299, 186] on div "C" at bounding box center [296, 184] width 14 height 14
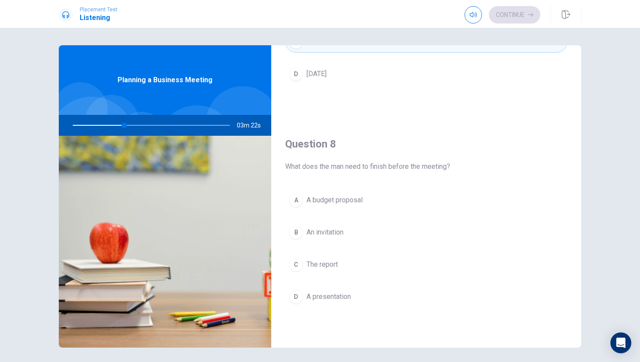
scroll to position [379, 0]
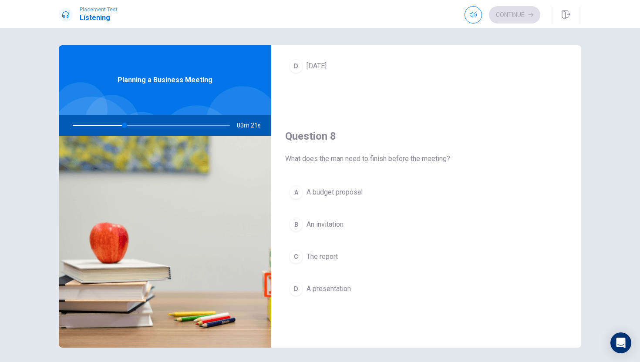
click at [296, 257] on div "C" at bounding box center [296, 257] width 14 height 14
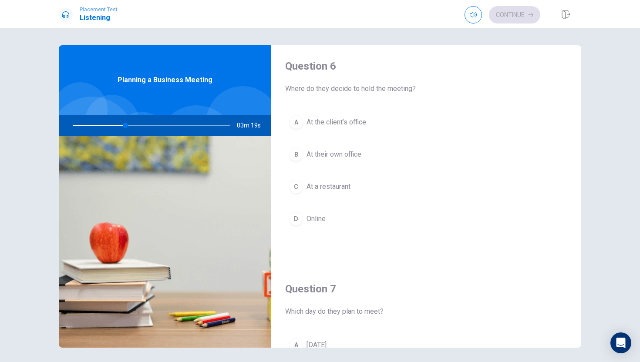
scroll to position [0, 0]
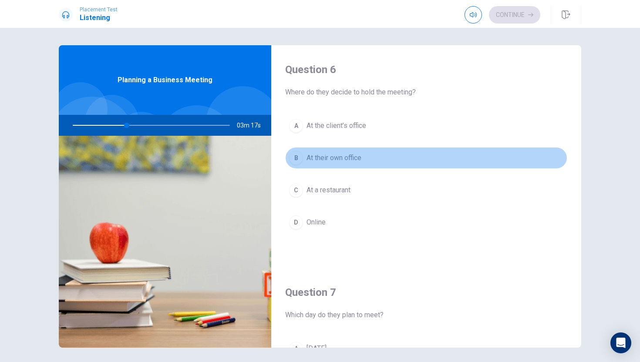
click at [307, 156] on span "At their own office" at bounding box center [334, 158] width 55 height 10
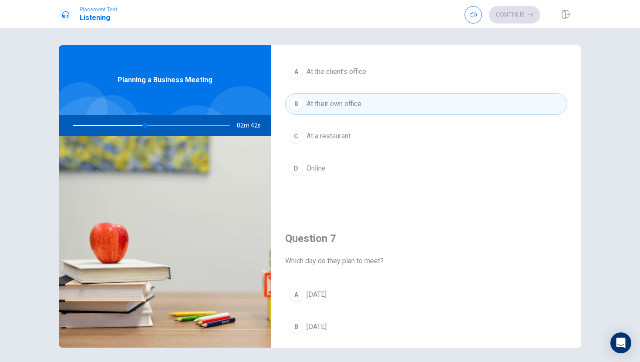
scroll to position [52, 0]
click at [328, 71] on span "At the client’s office" at bounding box center [337, 74] width 60 height 10
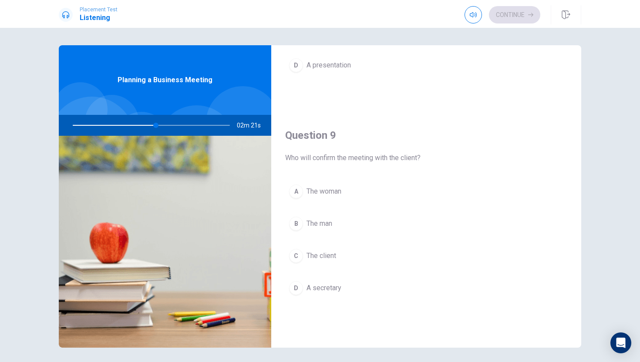
scroll to position [610, 0]
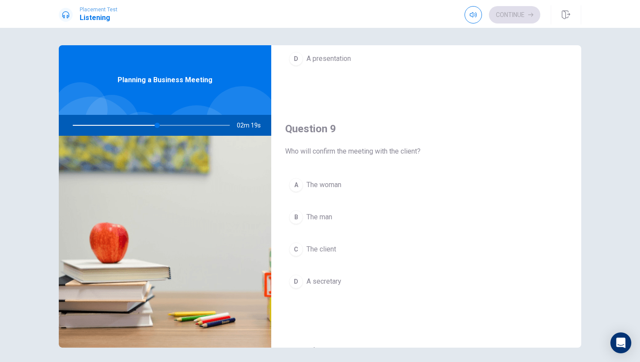
click at [298, 186] on div "A" at bounding box center [296, 185] width 14 height 14
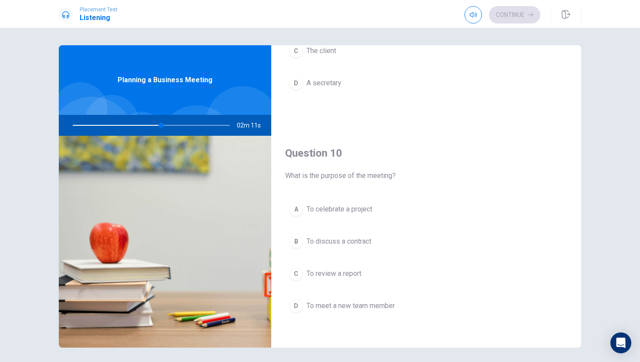
scroll to position [812, 0]
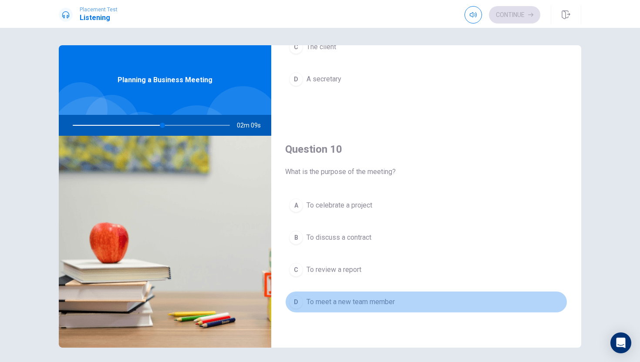
click at [301, 302] on div "D" at bounding box center [296, 302] width 14 height 14
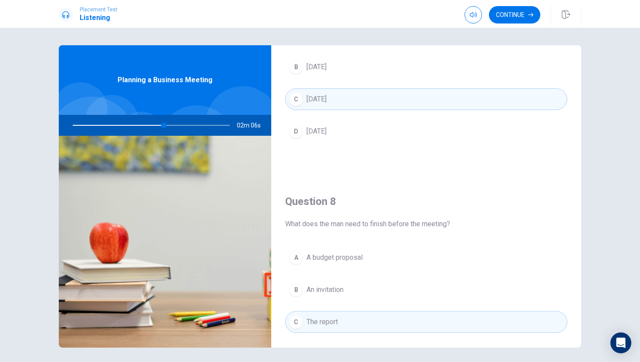
scroll to position [0, 0]
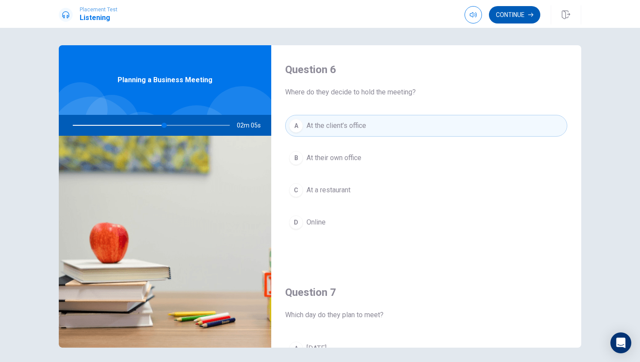
click at [521, 16] on button "Continue" at bounding box center [514, 14] width 51 height 17
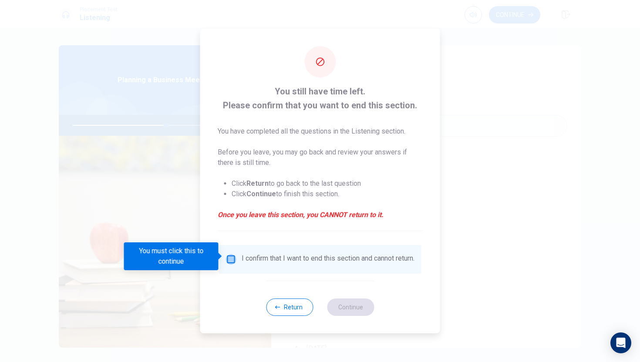
click at [230, 257] on input "You must click this to continue" at bounding box center [231, 259] width 10 height 10
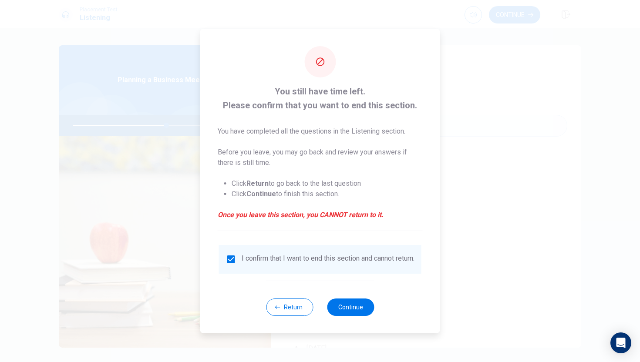
click at [359, 321] on div "Return Continue" at bounding box center [320, 307] width 108 height 53
click at [360, 315] on button "Continue" at bounding box center [350, 307] width 47 height 17
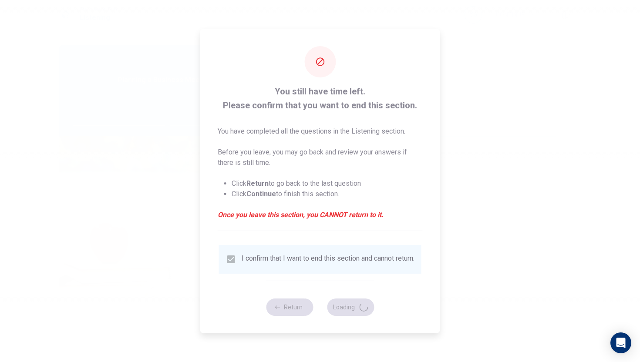
type input "61"
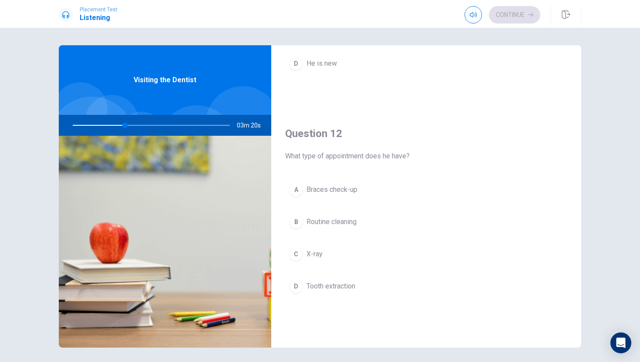
scroll to position [159, 0]
click at [294, 190] on div "A" at bounding box center [296, 190] width 14 height 14
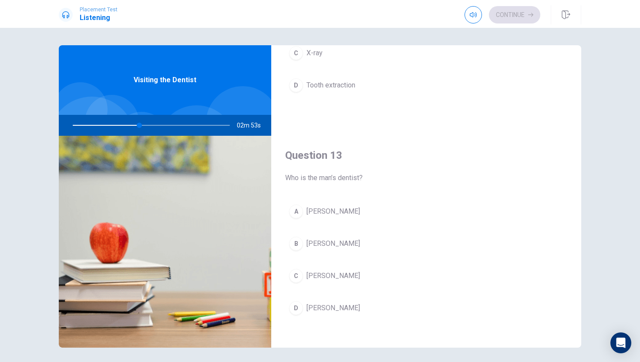
scroll to position [357, 0]
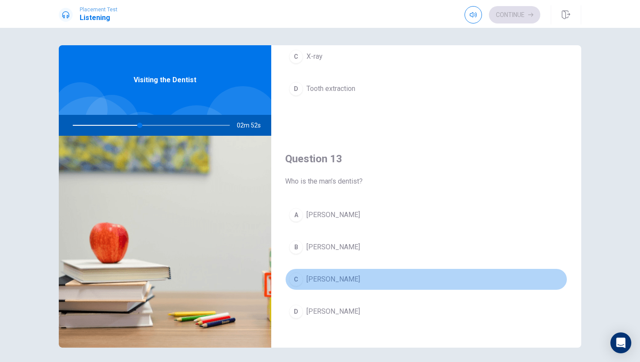
click at [301, 277] on div "C" at bounding box center [296, 280] width 14 height 14
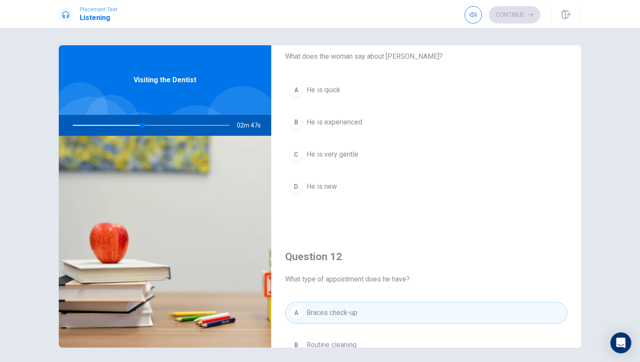
scroll to position [0, 0]
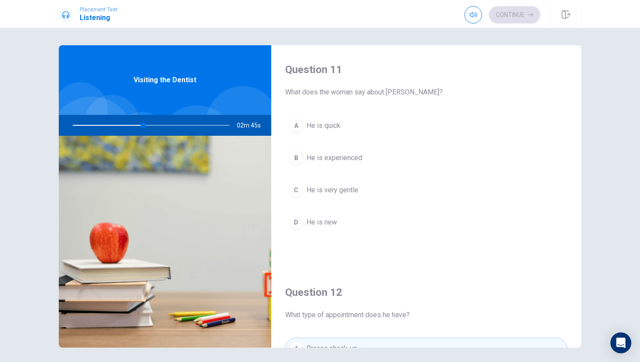
click at [296, 191] on div "C" at bounding box center [296, 190] width 14 height 14
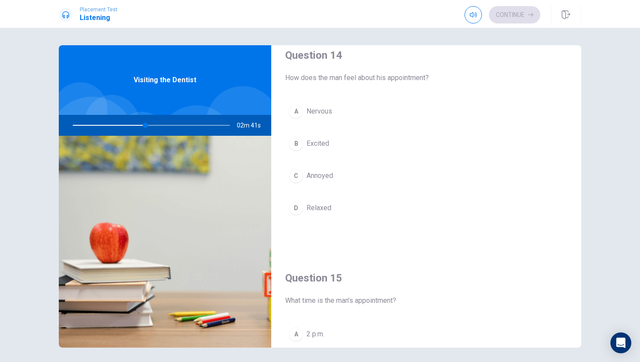
scroll to position [683, 0]
click at [294, 113] on div "A" at bounding box center [296, 112] width 14 height 14
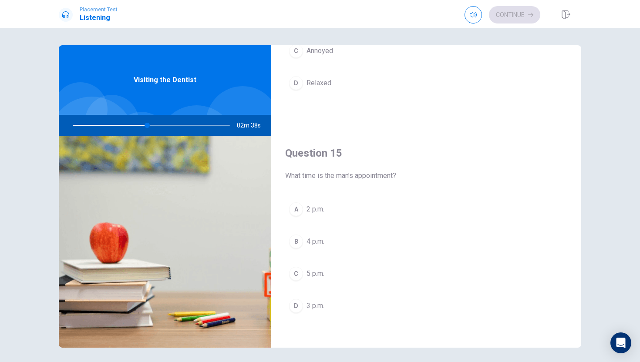
scroll to position [812, 0]
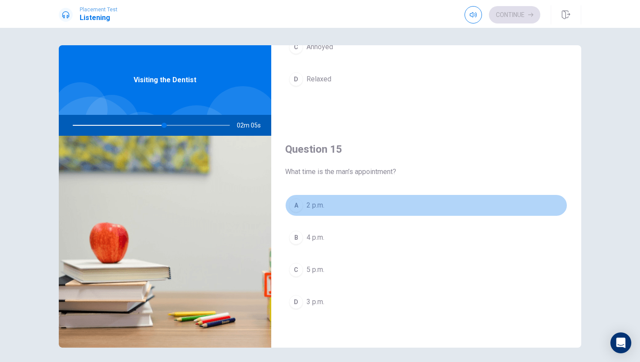
click at [301, 202] on div "A" at bounding box center [296, 206] width 14 height 14
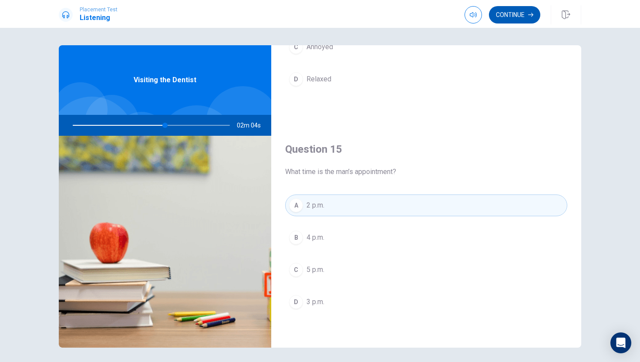
click at [507, 17] on button "Continue" at bounding box center [514, 14] width 51 height 17
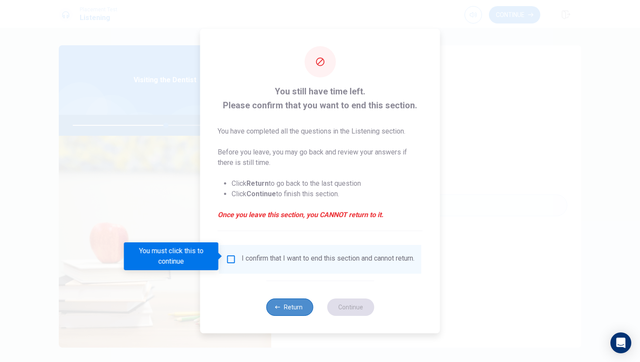
click at [284, 311] on button "Return" at bounding box center [289, 307] width 47 height 17
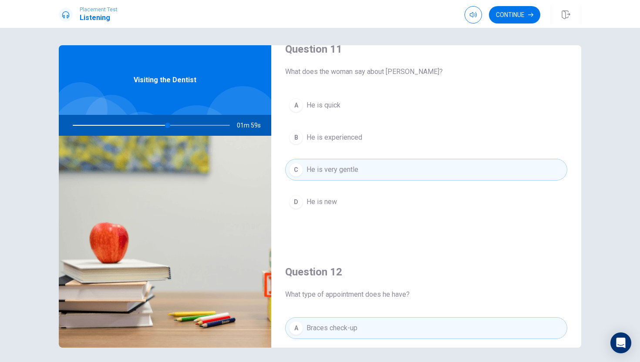
scroll to position [0, 0]
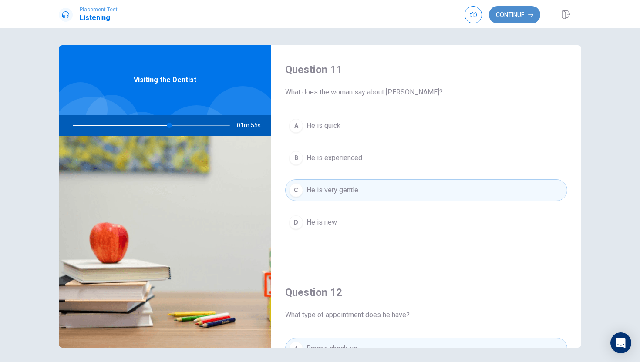
click at [514, 14] on button "Continue" at bounding box center [514, 14] width 51 height 17
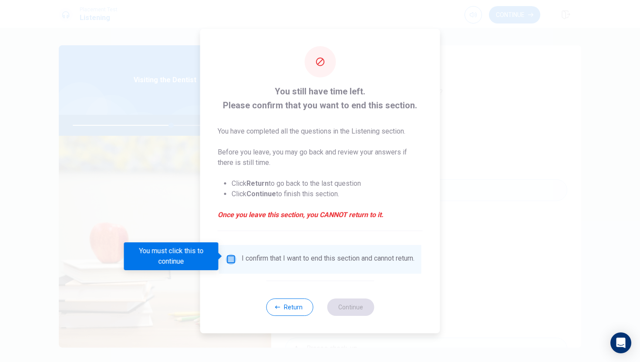
click at [232, 255] on input "You must click this to continue" at bounding box center [231, 259] width 10 height 10
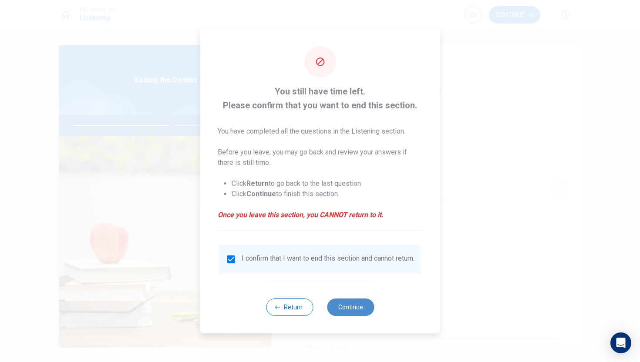
click at [358, 307] on button "Continue" at bounding box center [350, 307] width 47 height 17
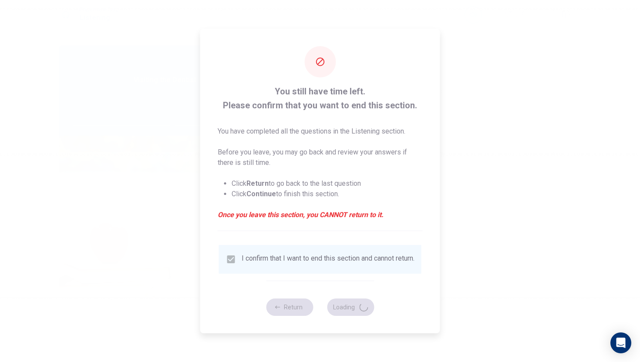
type input "64"
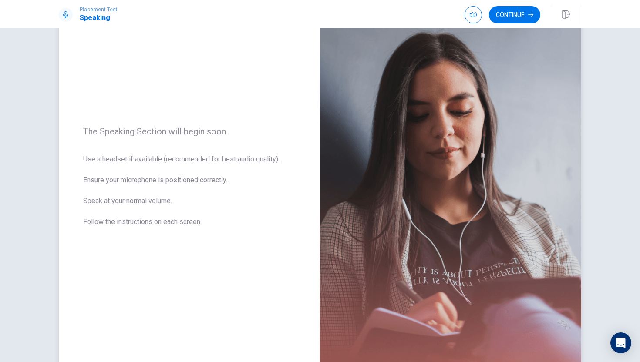
scroll to position [51, 0]
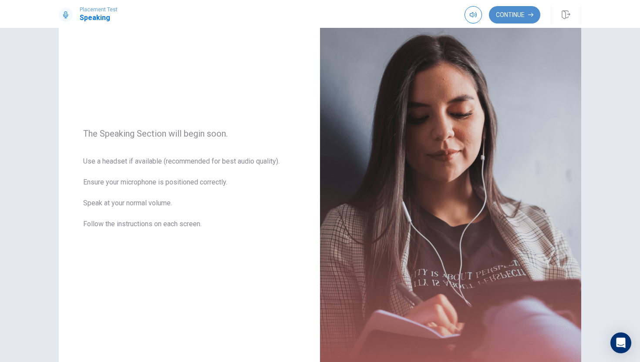
click at [515, 17] on button "Continue" at bounding box center [514, 14] width 51 height 17
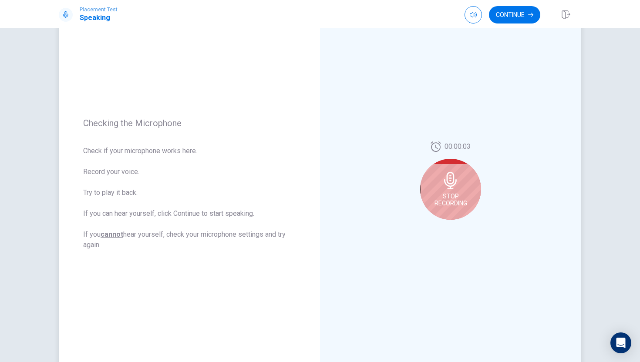
click at [468, 203] on div "Stop Recording" at bounding box center [450, 189] width 61 height 61
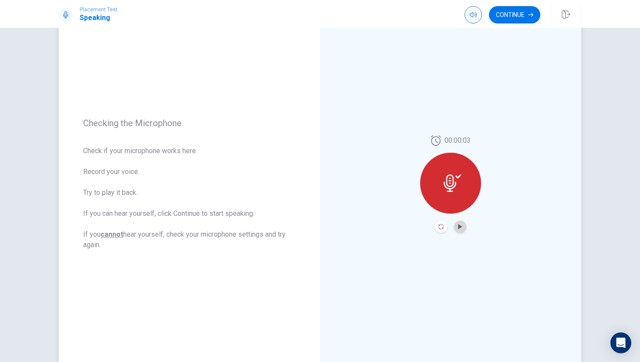
click at [456, 227] on button "Play Audio" at bounding box center [460, 227] width 12 height 12
click at [463, 227] on icon "Pause Audio" at bounding box center [460, 226] width 4 height 5
click at [516, 17] on button "Continue" at bounding box center [514, 14] width 51 height 17
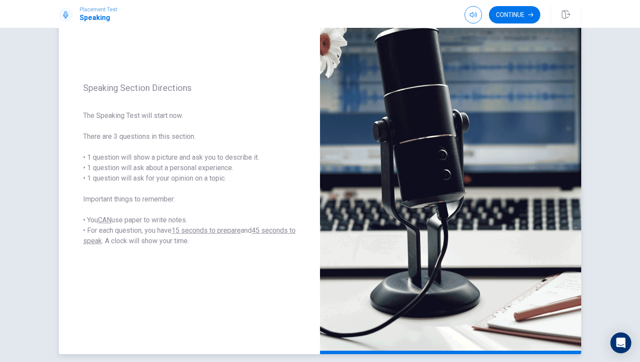
scroll to position [69, 0]
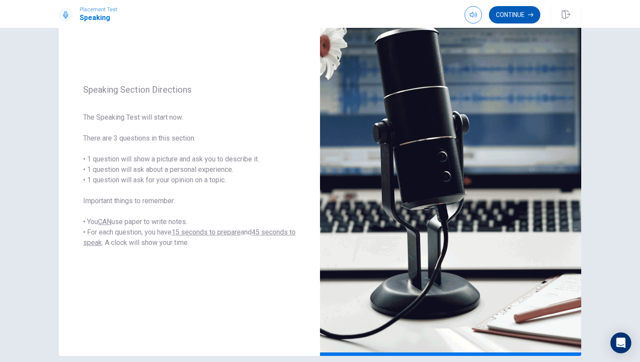
click at [522, 16] on button "Continue" at bounding box center [514, 14] width 51 height 17
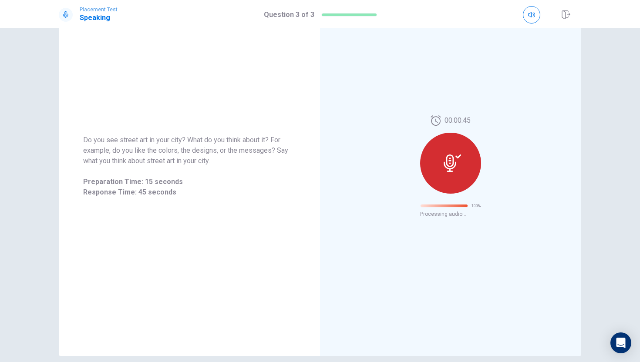
scroll to position [0, 0]
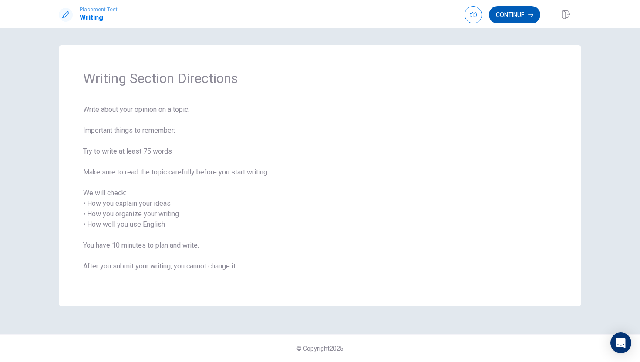
click at [511, 9] on button "Continue" at bounding box center [514, 14] width 51 height 17
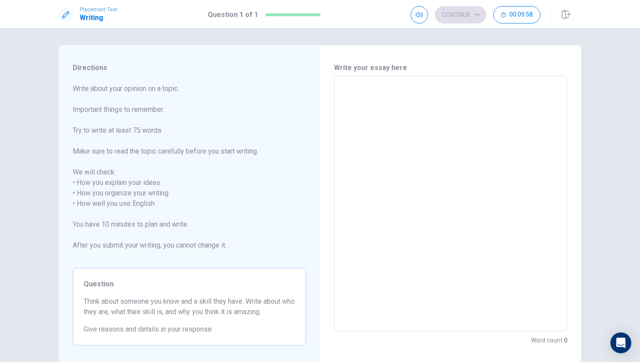
click at [371, 88] on textarea at bounding box center [450, 204] width 221 height 242
type textarea "a"
type textarea "x"
type textarea "ar"
type textarea "x"
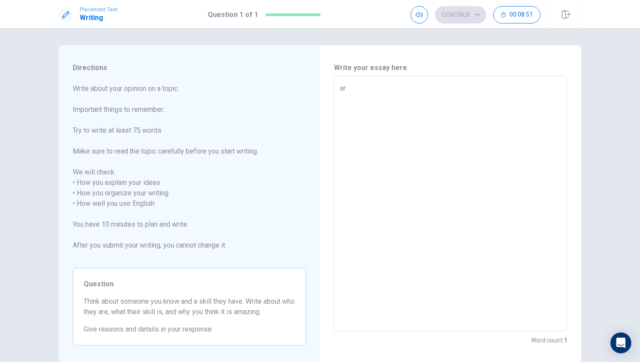
type textarea "art"
type textarea "x"
type textarea "ar"
type textarea "x"
type textarea "a"
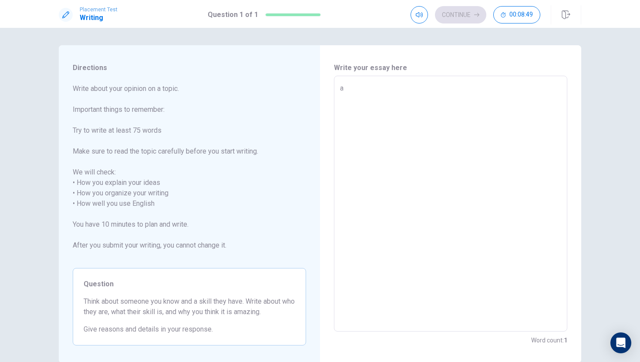
type textarea "x"
type textarea "h"
type textarea "x"
type textarea "hj"
type textarea "x"
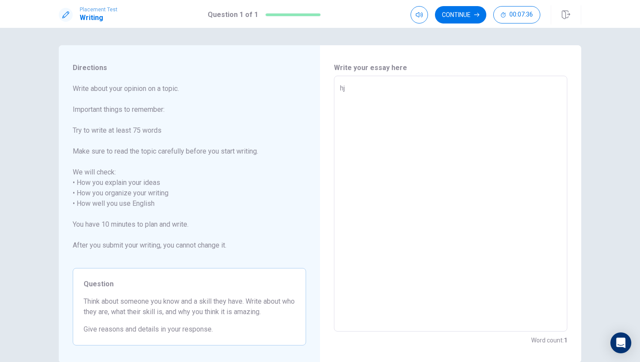
type textarea "hjh"
type textarea "x"
type textarea "hjhj"
type textarea "x"
type textarea "hjhjm"
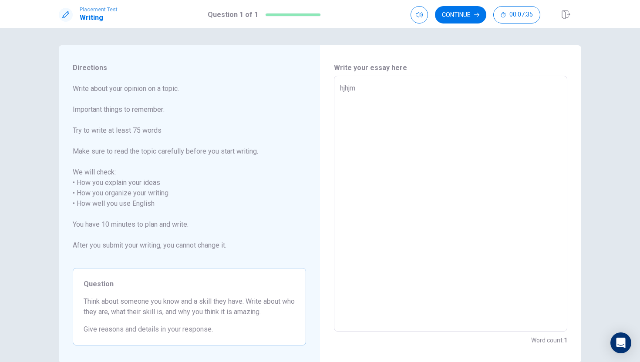
type textarea "x"
type textarea "hjhjmio"
type textarea "x"
type textarea "hjhjmiog"
type textarea "x"
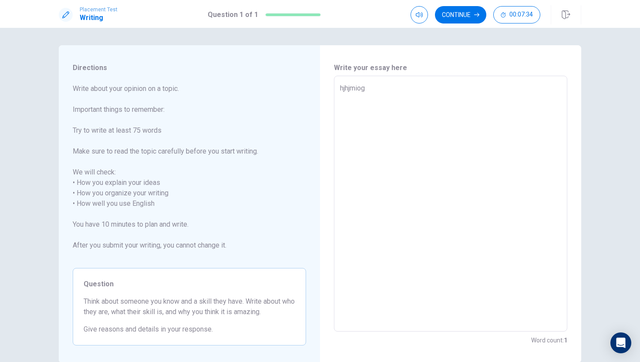
type textarea "hjhjmiogg"
type textarea "x"
type textarea "hjhjmioggj"
type textarea "x"
type textarea "hjhjmioggji"
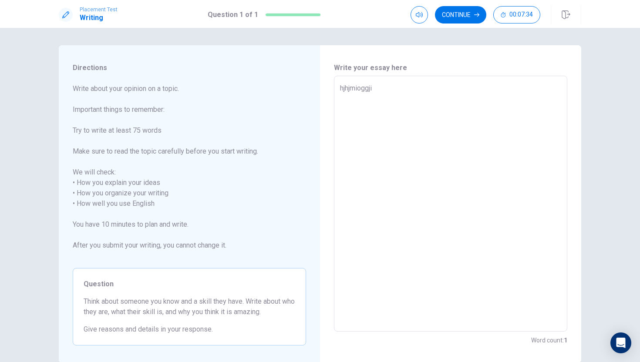
type textarea "x"
type textarea "hjhjmioggjirt"
type textarea "x"
type textarea "hjhjmioggjirty"
type textarea "x"
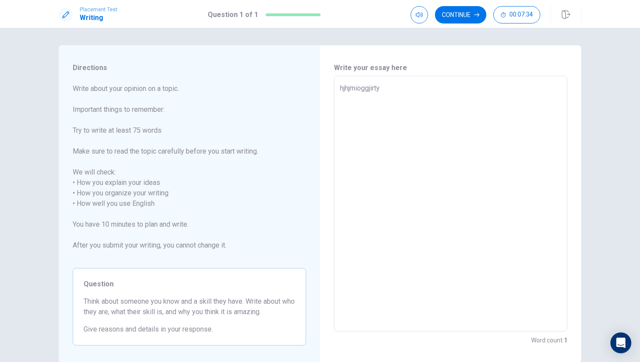
type textarea "hjhjmioggjirtyn"
type textarea "x"
type textarea "hjhjmioggjirtynf"
type textarea "x"
type textarea "hjhjmioggjirtynfj"
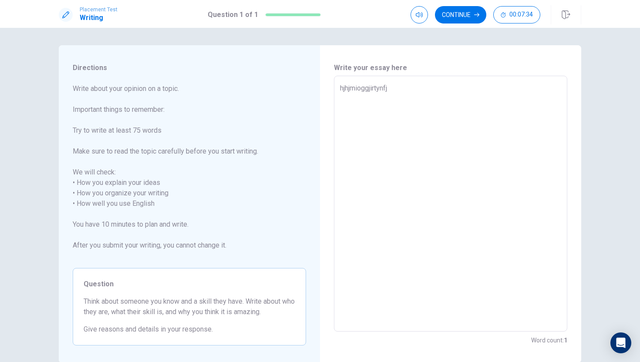
type textarea "x"
type textarea "hjhjmioggjirtynf"
type textarea "x"
type textarea "hjhjmioggjirtyn"
type textarea "x"
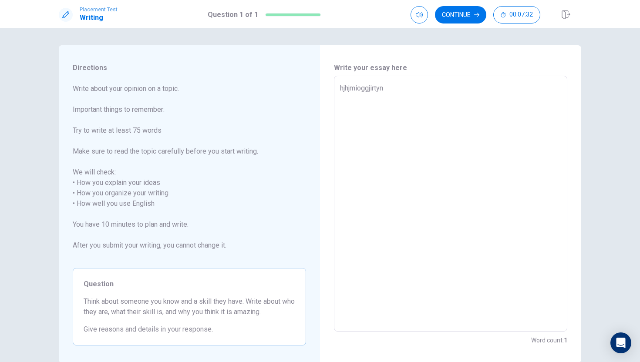
type textarea "hjhjmioggjirty"
type textarea "x"
type textarea "hjhjmioggjirt"
type textarea "x"
type textarea "hjhjmioggjir"
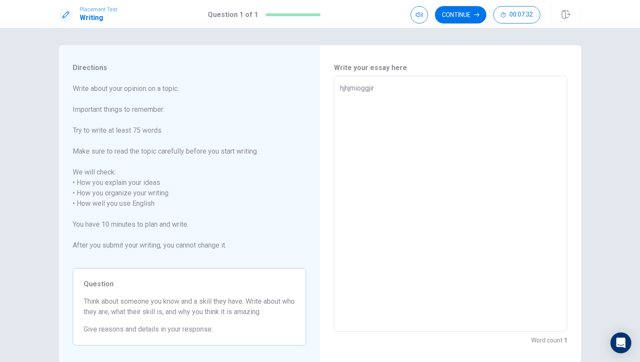
type textarea "x"
type textarea "hjhjmioggji"
type textarea "x"
type textarea "hjhjmioggj"
type textarea "x"
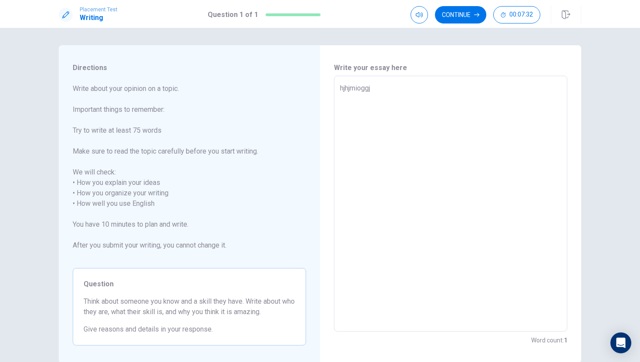
type textarea "hjhjmiogg"
type textarea "x"
type textarea "hjhjmiog"
type textarea "x"
type textarea "hjhjmio"
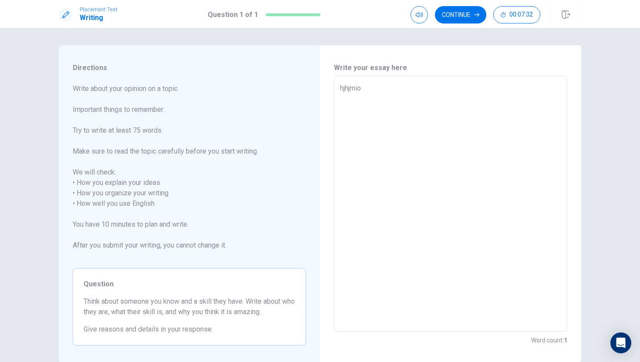
type textarea "x"
type textarea "hjhjmi"
type textarea "x"
type textarea "hjhjm"
type textarea "x"
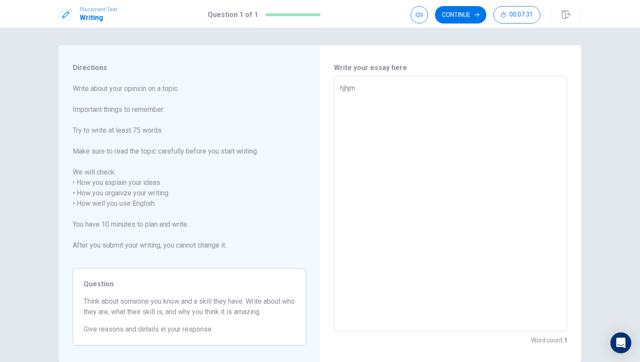
type textarea "hjhj"
type textarea "x"
type textarea "hjh"
type textarea "x"
type textarea "hj"
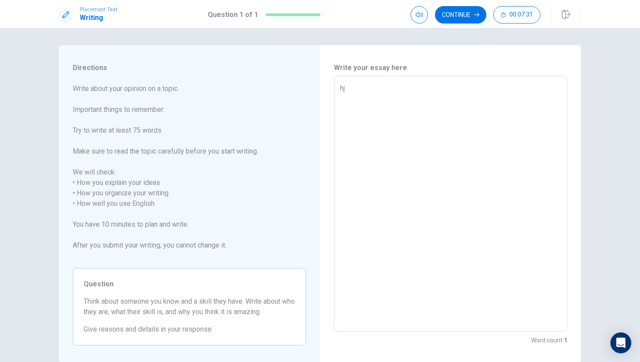
type textarea "x"
type textarea "h"
type textarea "x"
type textarea "I"
type textarea "x"
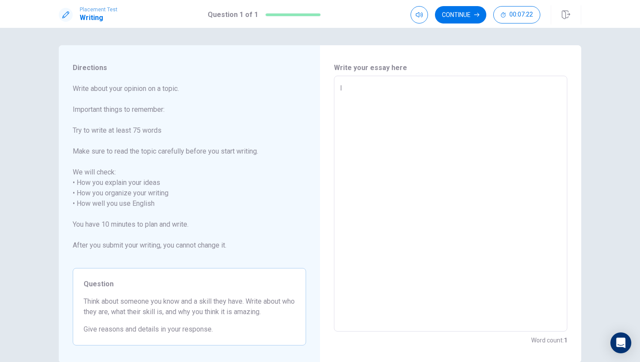
type textarea "I"
type textarea "x"
type textarea "I h"
type textarea "x"
type textarea "I ha"
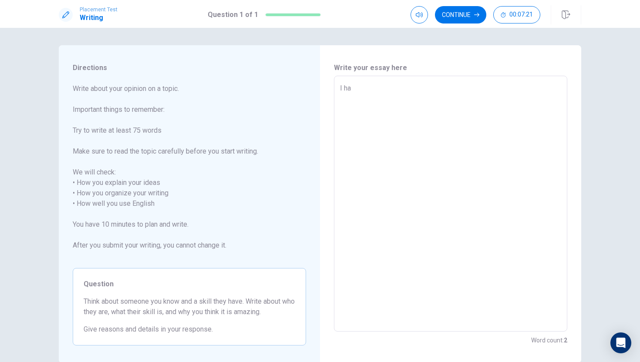
type textarea "x"
type textarea "I hav"
type textarea "x"
type textarea "I have"
type textarea "x"
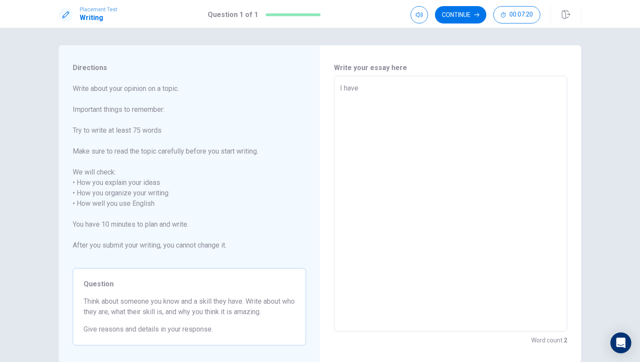
type textarea "I have"
type textarea "x"
type textarea "I have a"
type textarea "x"
type textarea "I have a"
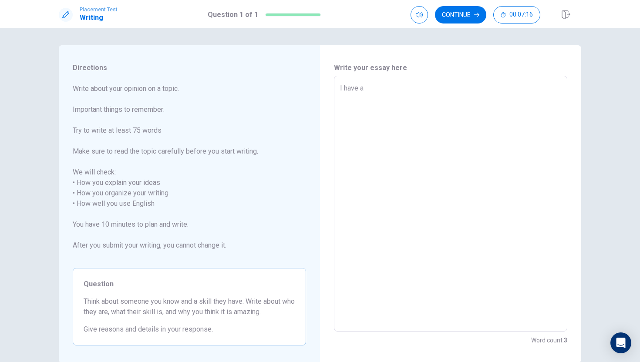
type textarea "x"
type textarea "I have a b"
type textarea "x"
type textarea "I have a be"
type textarea "x"
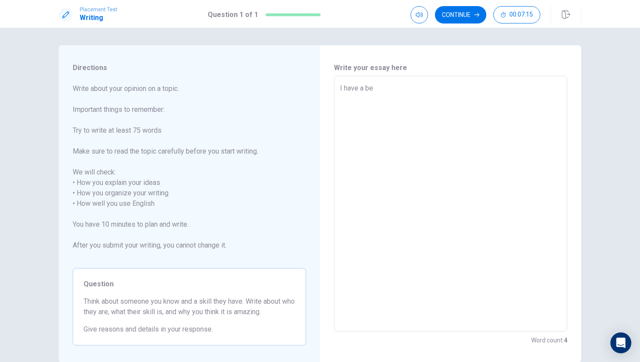
type textarea "I have a bes"
type textarea "x"
type textarea "I have a best"
type textarea "x"
type textarea "I have a best"
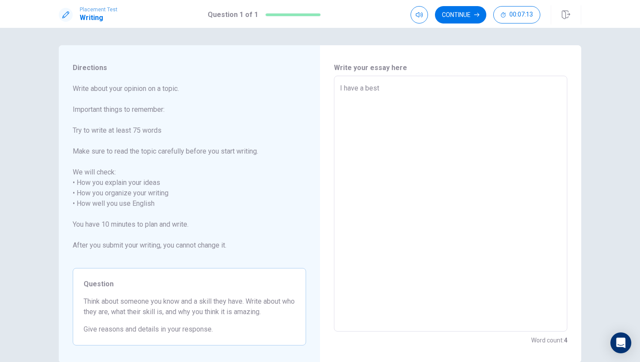
type textarea "x"
type textarea "I have a best f"
type textarea "x"
type textarea "I have a best fi"
type textarea "x"
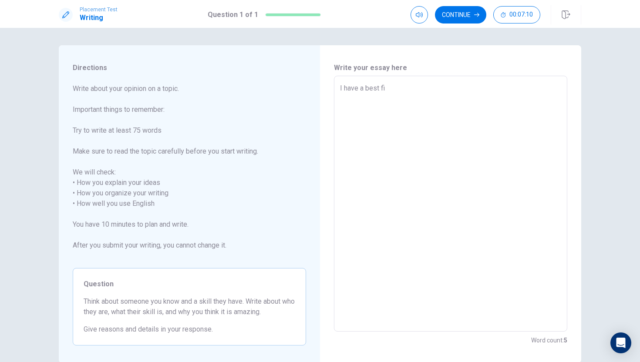
type textarea "I have a best fir"
type textarea "x"
type textarea "I have a best fire"
type textarea "x"
type textarea "I have a best firen"
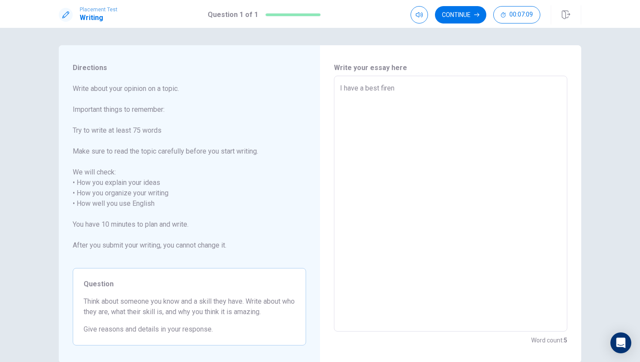
type textarea "x"
type textarea "I have a best firenf"
type textarea "x"
type textarea "I have a best firen"
type textarea "x"
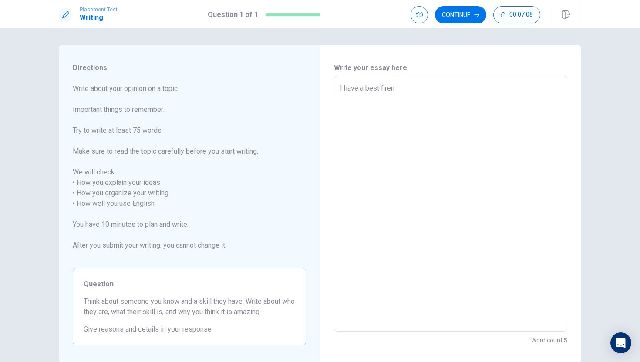
type textarea "I have a best firend"
type textarea "x"
type textarea "I have a best firend,"
type textarea "x"
type textarea "I have a best firend,h"
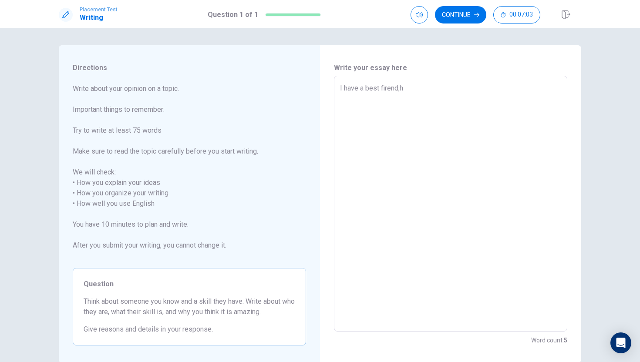
type textarea "x"
type textarea "I have a best firend,he"
type textarea "x"
type textarea "I have a best firend,her"
type textarea "x"
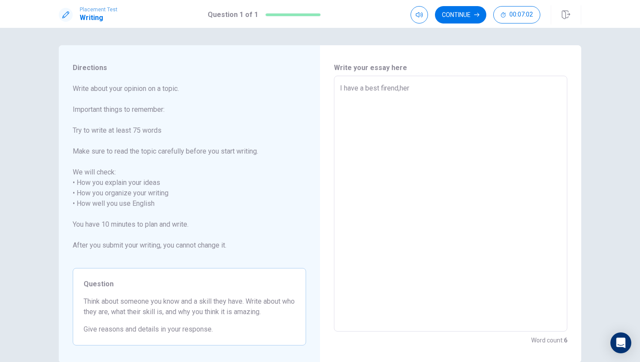
type textarea "I have a best firend,here"
type textarea "x"
type textarea "I have a best firend,her"
type textarea "x"
type textarea "I have a best firend,her"
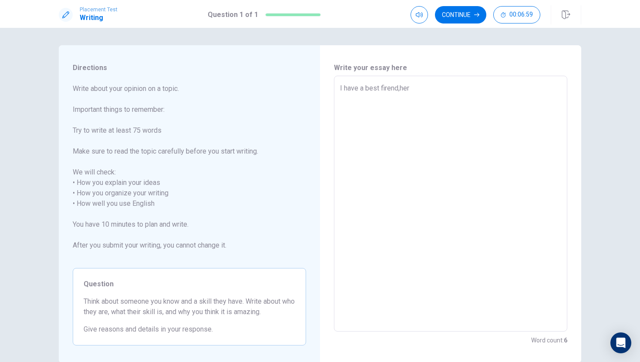
type textarea "x"
type textarea "I have a best firend,her n"
type textarea "x"
type textarea "I have a best firend,her na"
type textarea "x"
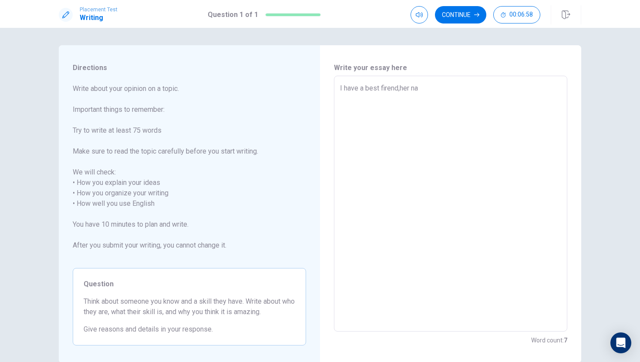
type textarea "I have a best firend,her nan"
type textarea "x"
type textarea "I have a best firend,her na"
type textarea "x"
type textarea "I have a best firend,her nam"
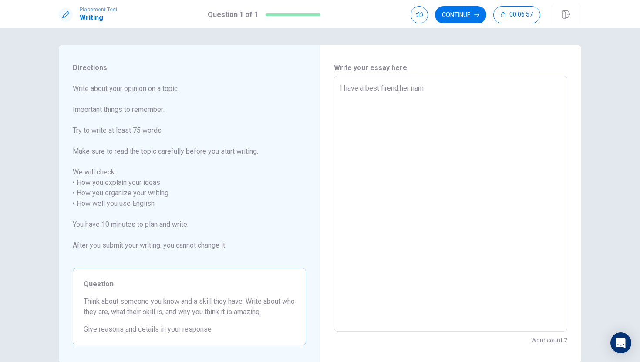
type textarea "x"
type textarea "I have a best firend,her name"
type textarea "x"
type textarea "I have a best firend,her name"
type textarea "x"
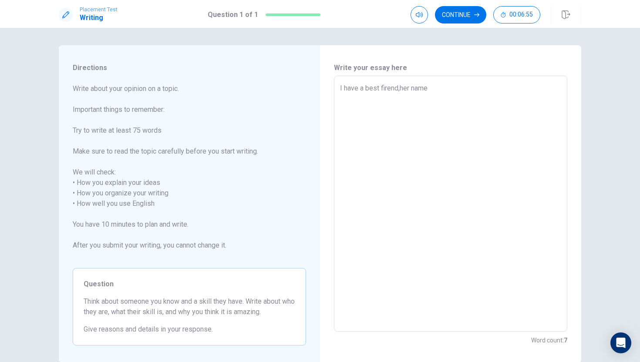
type textarea "I have a best firend,her name i"
type textarea "x"
type textarea "I have a best firend,her name is"
type textarea "x"
type textarea "I have a best firend,her name is"
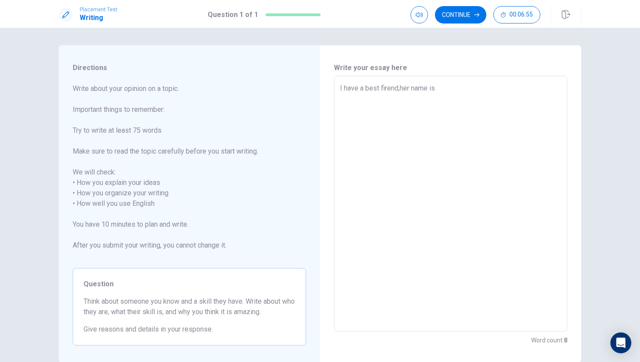
type textarea "x"
type textarea "I have a best firend,her name is m"
type textarea "x"
type textarea "I have a best firend,her name is ma"
type textarea "x"
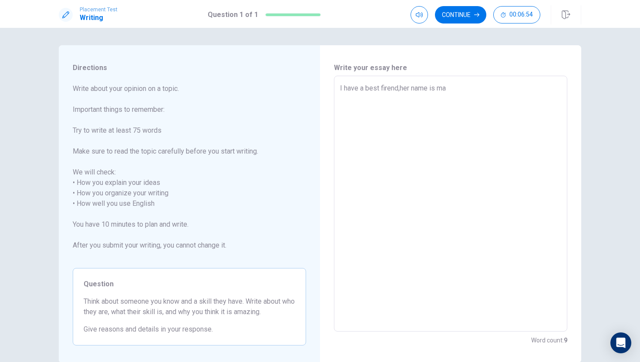
type textarea "I have a best firend,her name is mag"
type textarea "x"
type textarea "I have a best firend,her name is [PERSON_NAME]"
type textarea "x"
type textarea "I have a best firend,her name is [PERSON_NAME]"
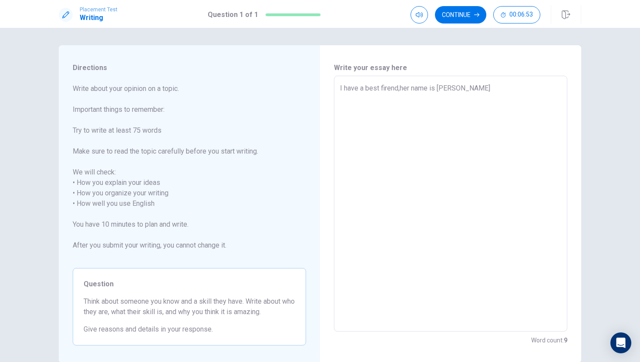
type textarea "x"
type textarea "I have a best firend,her name is [PERSON_NAME]"
type textarea "x"
type textarea "I have a best firend,her name is [PERSON_NAME]."
type textarea "x"
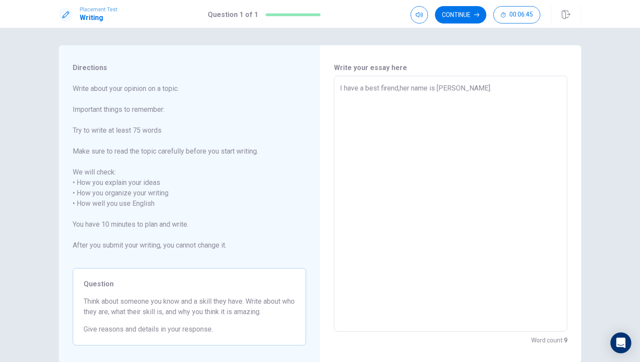
type textarea "I have a best firend,her name is [PERSON_NAME].t"
type textarea "x"
type textarea "I have a best firend,her name is [PERSON_NAME]."
type textarea "x"
type textarea "I have a best firend,her name is [PERSON_NAME].T"
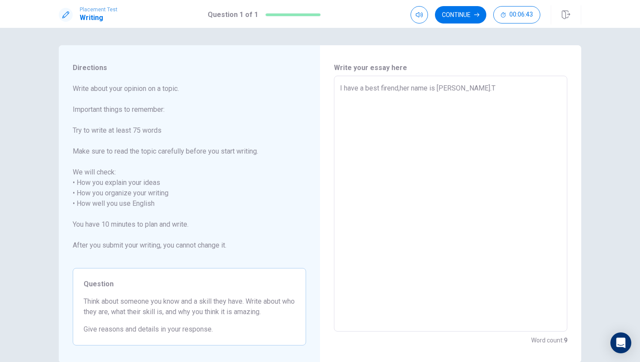
type textarea "x"
type textarea "I have a best firend,her name is [DOMAIN_NAME]"
type textarea "x"
type textarea "I have a best firend,her name is [PERSON_NAME].The"
type textarea "x"
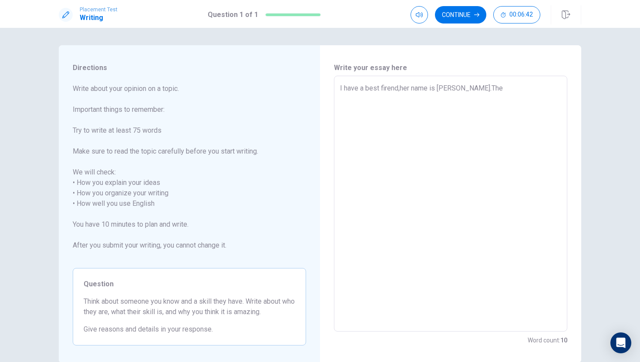
type textarea "I have a best firend,her name is [PERSON_NAME].The"
type textarea "x"
type textarea "I have a best firend,her name is [PERSON_NAME].The o"
type textarea "x"
type textarea "I have a best firend,her name is [PERSON_NAME].The on"
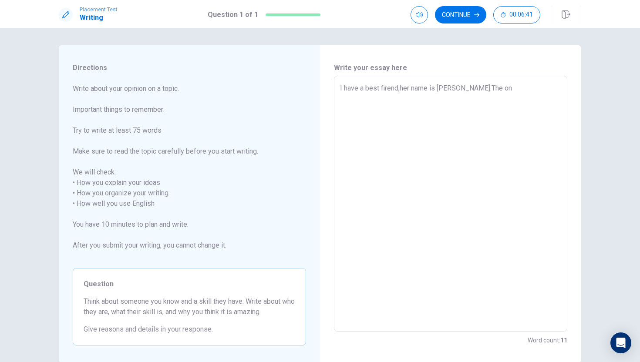
type textarea "x"
type textarea "I have a best firend,her name is [PERSON_NAME].The one"
type textarea "x"
type textarea "I have a best firend,her name is [PERSON_NAME].The one"
type textarea "x"
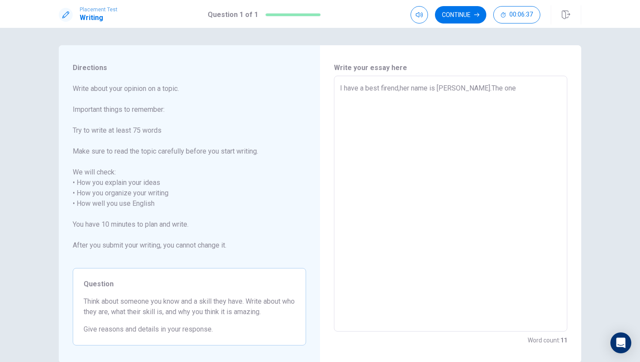
type textarea "I have a best firend,her name is [PERSON_NAME].The one t"
type textarea "x"
type textarea "I have a best firend,her name is [PERSON_NAME].The one ta"
type textarea "x"
type textarea "I have a best firend,her name is [PERSON_NAME].The one t"
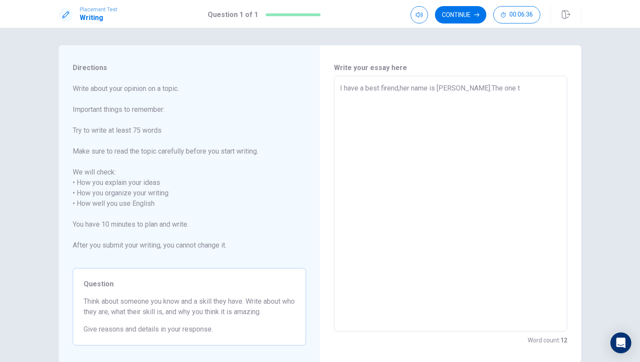
type textarea "x"
type textarea "I have a best firend,her name is [PERSON_NAME].The one th"
type textarea "x"
type textarea "I have a best firend,her name is [PERSON_NAME].The one tha"
type textarea "x"
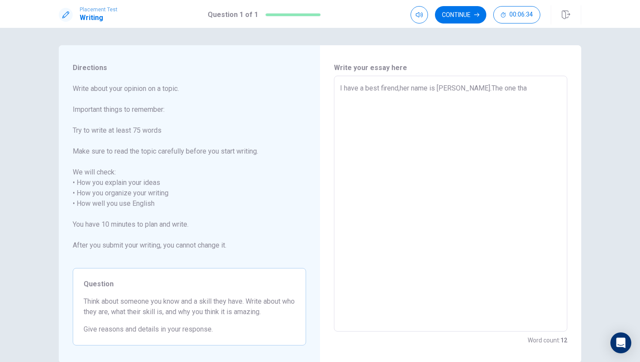
type textarea "I have a best firend,her name is [PERSON_NAME].The one that"
type textarea "x"
type textarea "I have a best firend,her name is [PERSON_NAME].The one thatb"
click at [489, 88] on textarea "I have a best firend,her name is [PERSON_NAME].The one that" at bounding box center [450, 204] width 221 height 242
click at [489, 88] on textarea "I have a best firend,her name is [PERSON_NAME].The one skillthat" at bounding box center [450, 204] width 221 height 242
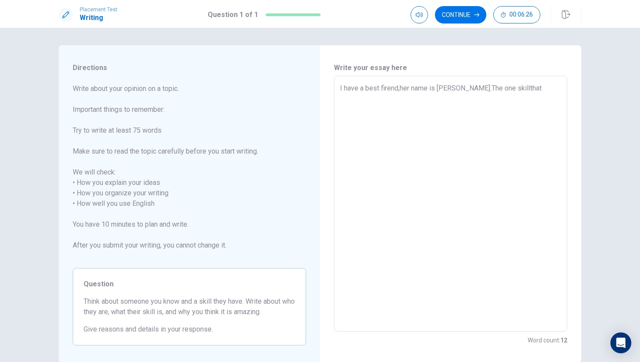
click at [501, 90] on textarea "I have a best firend,her name is [PERSON_NAME].The one skillthat" at bounding box center [450, 204] width 221 height 242
click at [527, 87] on textarea "I have a best firend,her name is [PERSON_NAME].The one skill that" at bounding box center [450, 204] width 221 height 242
click at [544, 99] on textarea "I have a best firend,her name is [PERSON_NAME].The one skill that she was very …" at bounding box center [450, 204] width 221 height 242
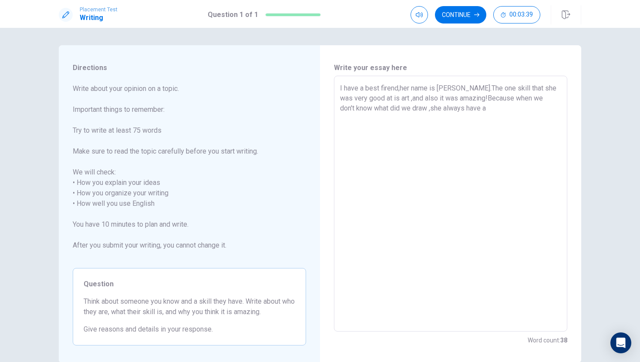
click at [467, 118] on textarea "I have a best firend,her name is [PERSON_NAME].The one skill that she was very …" at bounding box center [450, 204] width 221 height 242
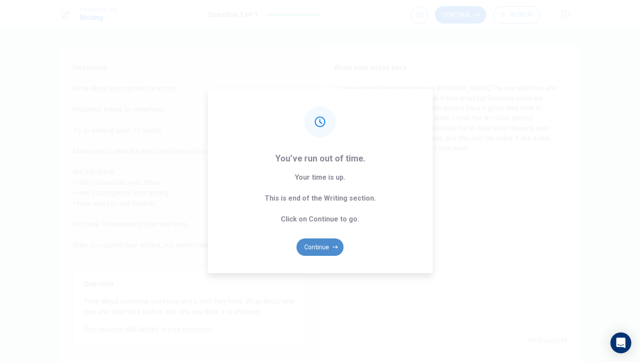
click at [314, 249] on button "Continue" at bounding box center [320, 247] width 47 height 17
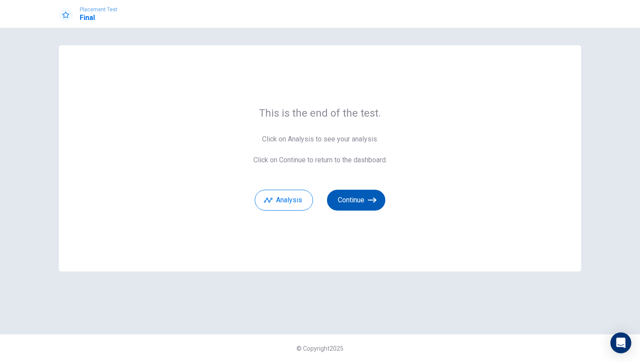
click at [354, 199] on button "Continue" at bounding box center [356, 200] width 58 height 21
